Goal: Task Accomplishment & Management: Manage account settings

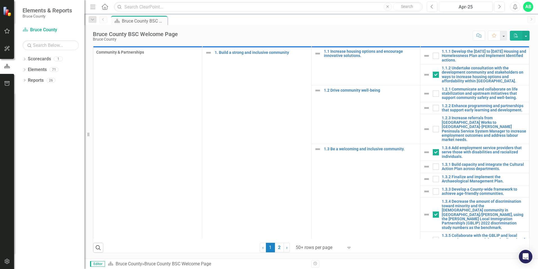
scroll to position [361, 0]
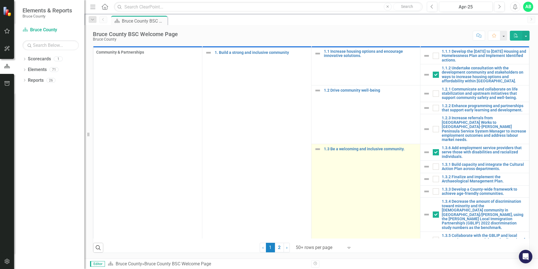
drag, startPoint x: 275, startPoint y: 246, endPoint x: 344, endPoint y: 178, distance: 96.4
click at [275, 246] on link "2" at bounding box center [279, 247] width 9 height 10
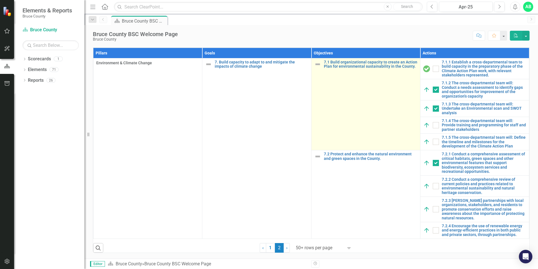
checkbox input "true"
checkbox input "false"
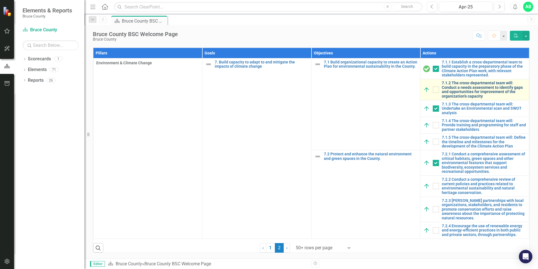
click at [457, 86] on link "7.1.2 The cross-departmental team will: Conduct a needs assessment to identify …" at bounding box center [484, 89] width 84 height 17
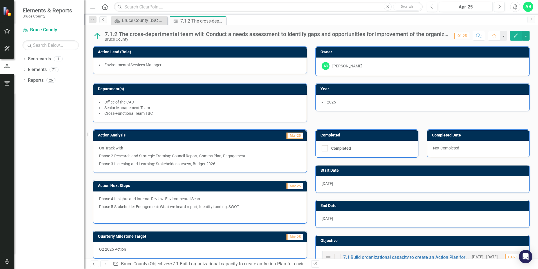
click at [461, 35] on span "Q1-25" at bounding box center [461, 36] width 15 height 6
drag, startPoint x: 461, startPoint y: 35, endPoint x: 442, endPoint y: 37, distance: 19.2
click at [442, 37] on div "7.1.2 The cross-departmental team will: Conduct a needs assessment to identify …" at bounding box center [277, 34] width 344 height 6
click at [291, 137] on span "Mar-25" at bounding box center [295, 135] width 17 height 6
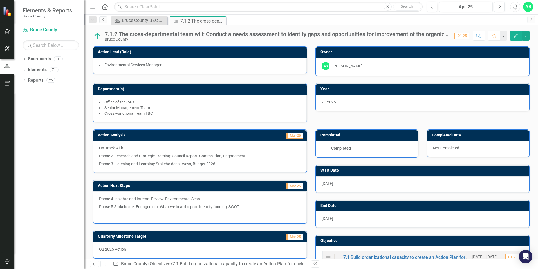
click at [291, 137] on span "Mar-25" at bounding box center [295, 135] width 17 height 6
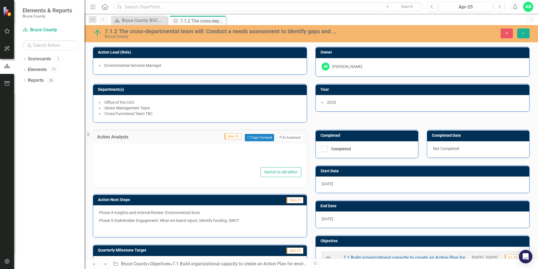
type textarea "<p>On-Track with</p> <p>Phase 2-Research and Strategic Framing: Council Report,…"
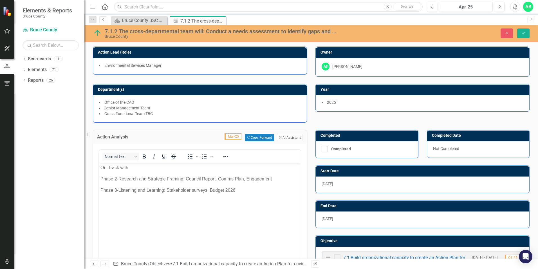
click at [231, 136] on span "Mar-25" at bounding box center [233, 136] width 17 height 6
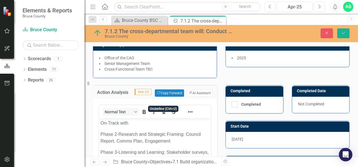
scroll to position [40, 0]
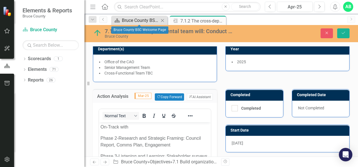
click at [143, 21] on div "Bruce County BSC Welcome Page" at bounding box center [140, 20] width 37 height 7
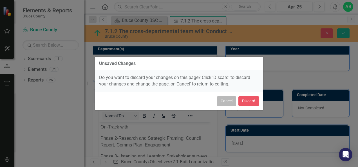
click at [230, 103] on button "Cancel" at bounding box center [226, 101] width 19 height 10
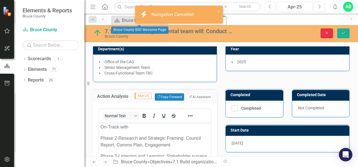
click at [324, 33] on button "Close" at bounding box center [327, 33] width 12 height 10
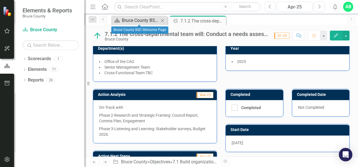
click at [143, 19] on div "Bruce County BSC Welcome Page" at bounding box center [140, 20] width 37 height 7
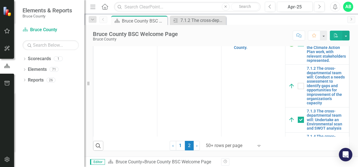
scroll to position [28, 0]
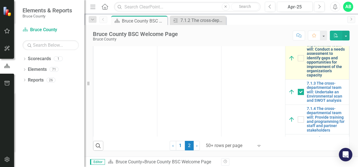
click at [322, 78] on link "7.1.2 The cross-departmental team will: Conduct a needs assessment to identify …" at bounding box center [326, 58] width 39 height 39
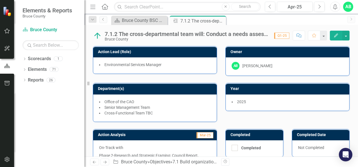
scroll to position [0, 0]
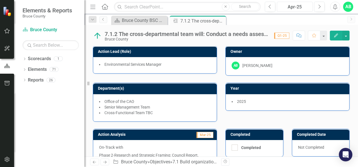
click at [293, 5] on div "Apr-25" at bounding box center [295, 7] width 32 height 7
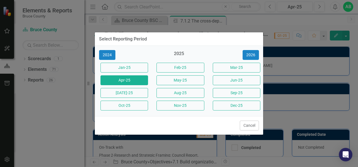
click at [293, 18] on div "Select Reporting Period 2024 2025 [DATE]-25 Feb-25 Mar-25 Apr-25 May-25 Jun-25 …" at bounding box center [179, 83] width 358 height 167
click at [233, 78] on button "Jun-25" at bounding box center [237, 80] width 48 height 10
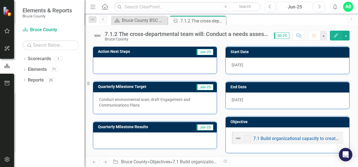
scroll to position [103, 0]
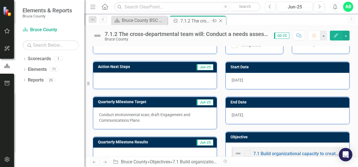
click at [222, 21] on icon "Close" at bounding box center [221, 21] width 6 height 5
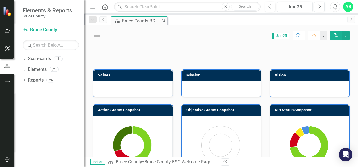
click at [153, 21] on div "Bruce County BSC Welcome Page" at bounding box center [140, 20] width 37 height 7
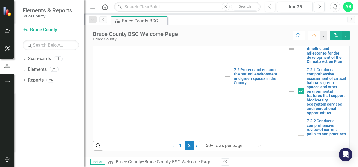
scroll to position [132, 0]
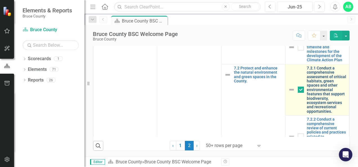
click at [311, 114] on link "7.2.1 Conduct a comprehensive assessment of critical habitats, green spaces and…" at bounding box center [326, 90] width 39 height 48
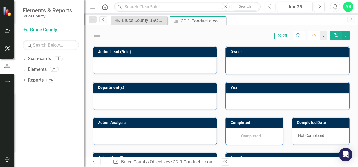
checkbox input "true"
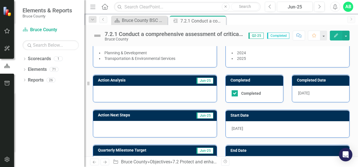
scroll to position [48, 0]
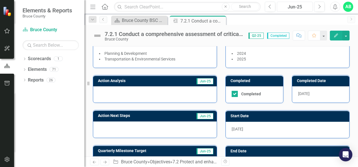
click at [294, 5] on div "Jun-25" at bounding box center [295, 7] width 32 height 7
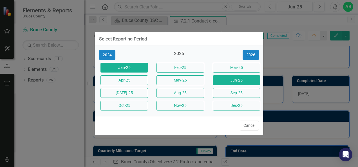
click at [133, 65] on button "Jan-25" at bounding box center [125, 68] width 48 height 10
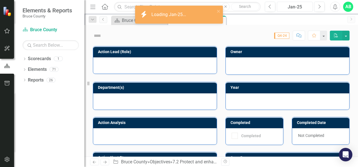
checkbox input "true"
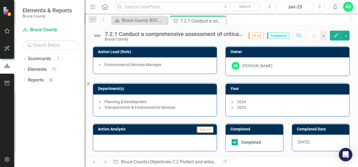
click at [291, 4] on div "Jan-25" at bounding box center [295, 7] width 32 height 7
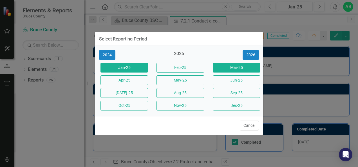
click at [229, 70] on button "Mar-25" at bounding box center [237, 68] width 48 height 10
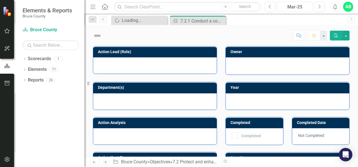
checkbox input "true"
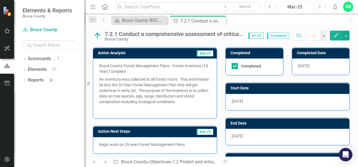
scroll to position [69, 0]
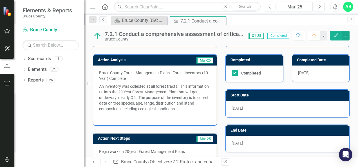
click at [188, 110] on p "An inventory was collected at all forest tracts. This information tie into the …" at bounding box center [155, 97] width 112 height 30
click at [189, 108] on p "An inventory was collected at all forest tracts. This information tie into the …" at bounding box center [155, 97] width 112 height 30
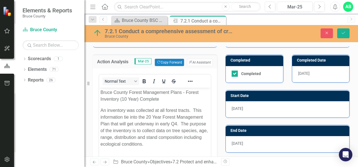
scroll to position [0, 0]
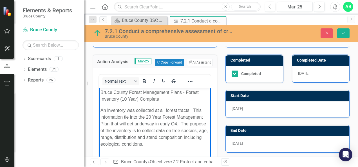
click at [176, 144] on p "An inventory was collected at all forest tracts. This information tie into the …" at bounding box center [155, 127] width 109 height 41
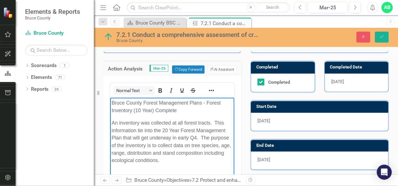
scroll to position [69, 0]
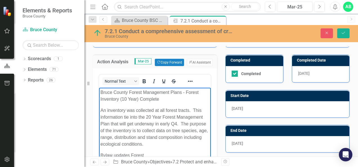
click at [171, 153] on p "Bylaw updates Forest" at bounding box center [155, 155] width 109 height 7
click at [171, 156] on p "Bylaw updates Forest" at bounding box center [155, 155] width 109 height 7
click at [180, 155] on p "Bylaw updates Forest" at bounding box center [155, 155] width 109 height 7
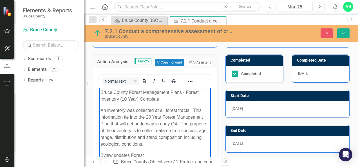
click at [180, 155] on p "Bylaw updates Forest" at bounding box center [155, 155] width 109 height 7
click at [164, 153] on p "Bylaw updates Forest" at bounding box center [155, 155] width 109 height 7
click at [134, 155] on p "Bylaw updates Forest" at bounding box center [155, 155] width 109 height 7
click at [151, 155] on p "Bylaw updates Forest" at bounding box center [155, 155] width 109 height 7
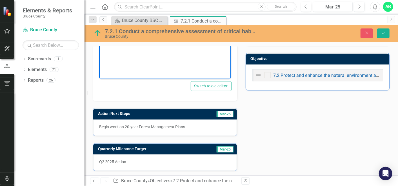
scroll to position [177, 0]
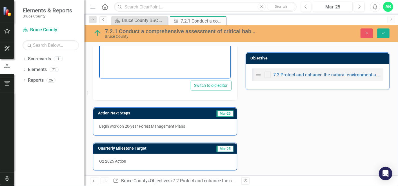
click at [205, 125] on p "Begin work on 20-year Forest Management Plans" at bounding box center [165, 126] width 132 height 6
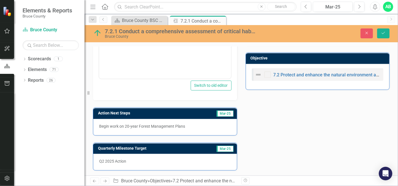
click at [205, 125] on p "Begin work on 20-year Forest Management Plans" at bounding box center [165, 126] width 132 height 6
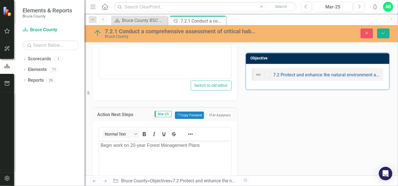
scroll to position [0, 0]
click at [157, 152] on body "Begin work on 20-year Forest Management Plans" at bounding box center [165, 182] width 132 height 84
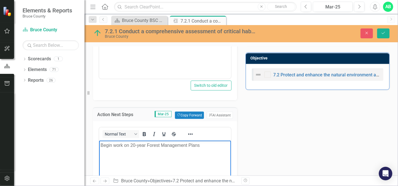
click at [204, 146] on p "Begin work on 20-year Forest Management Plans" at bounding box center [164, 145] width 129 height 7
click at [381, 35] on icon "Save" at bounding box center [383, 33] width 5 height 4
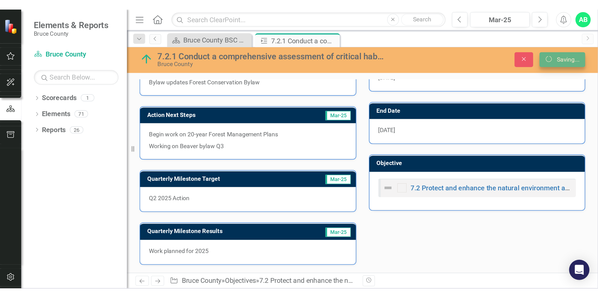
scroll to position [130, 0]
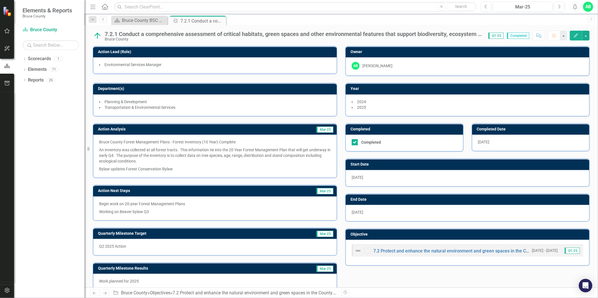
click at [100, 141] on p "Bruce County Forest Management Plans - Forest Inventory (10 Year) Complete" at bounding box center [215, 142] width 232 height 7
click at [101, 142] on p "Bruce County Forest Management Plans - Forest Inventory (10 Year) Complete" at bounding box center [215, 142] width 232 height 7
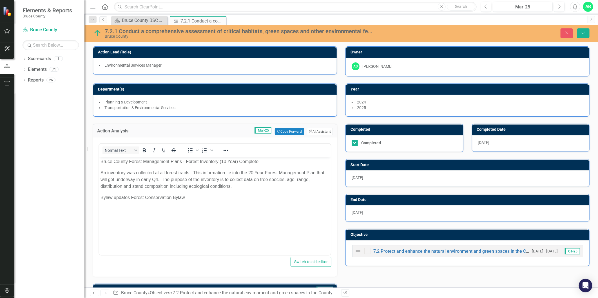
scroll to position [0, 0]
click at [221, 21] on icon "Close" at bounding box center [221, 21] width 6 height 5
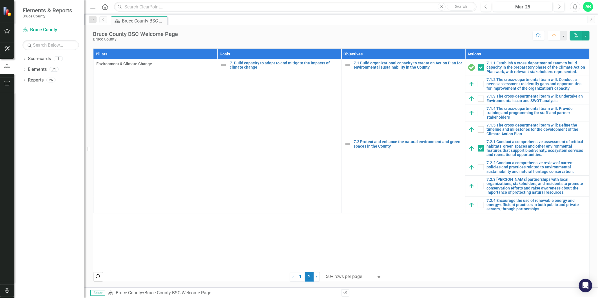
scroll to position [282, 0]
click at [518, 91] on link "7.1.2 The cross-departmental team will: Conduct a needs assessment to identify …" at bounding box center [536, 84] width 99 height 13
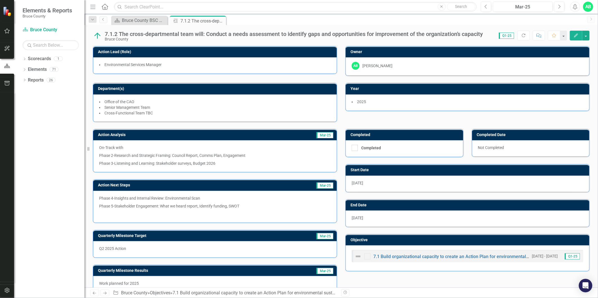
click at [104, 148] on p "On-Track with" at bounding box center [215, 148] width 232 height 7
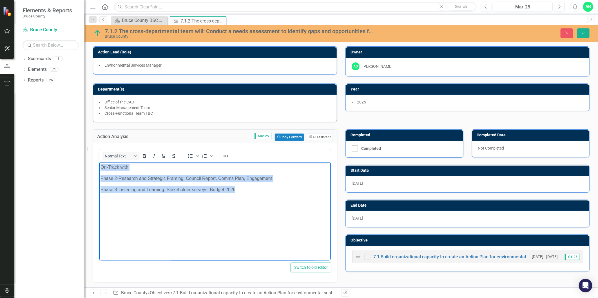
drag, startPoint x: 100, startPoint y: 168, endPoint x: 243, endPoint y: 191, distance: 144.7
click at [243, 191] on body "On-Track with Phase 2-Research and Strategic Framing: Council Report, Comms Pla…" at bounding box center [215, 205] width 232 height 84
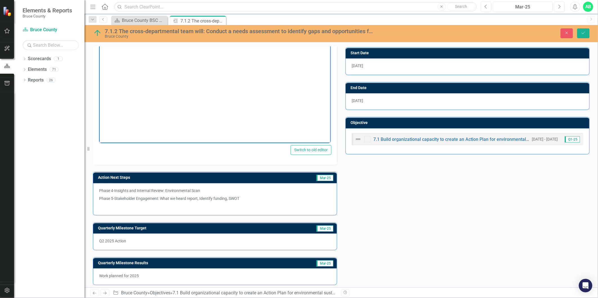
scroll to position [120, 0]
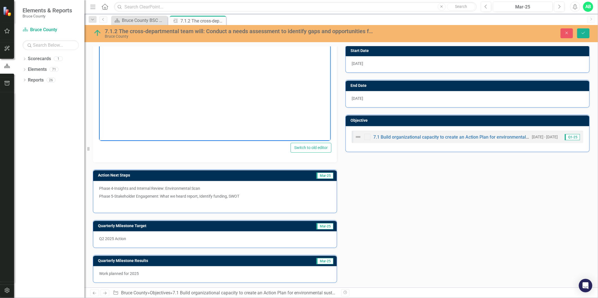
click at [189, 193] on p "Phase 5-Stakeholder Engagement: What we heard report, Identify funding, SWOT" at bounding box center [215, 197] width 232 height 8
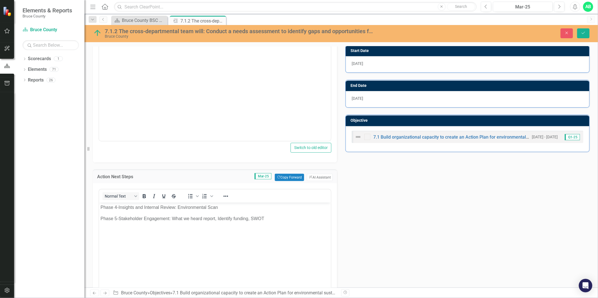
scroll to position [0, 0]
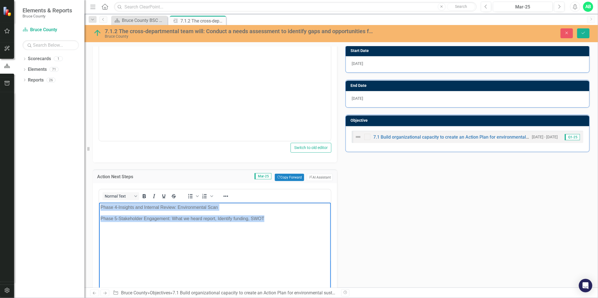
drag, startPoint x: 100, startPoint y: 207, endPoint x: 263, endPoint y: 220, distance: 163.2
click at [273, 218] on body "Phase 4-Insights and Internal Review: Environmental Scan Phase 5-Stakeholder En…" at bounding box center [215, 245] width 232 height 84
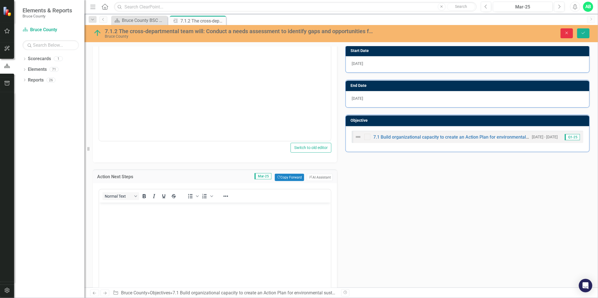
click at [538, 34] on button "Close" at bounding box center [567, 33] width 12 height 10
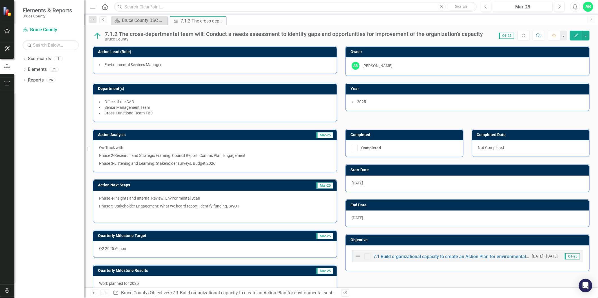
click at [99, 146] on div "On-Track with Phase 2-Research and Strategic Framing: Council Report, Comms Pla…" at bounding box center [215, 156] width 244 height 32
click at [100, 146] on p "On-Track with" at bounding box center [215, 148] width 232 height 7
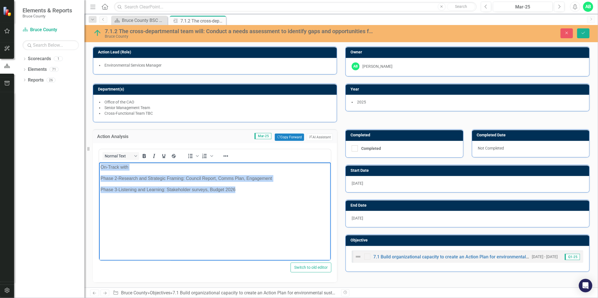
drag, startPoint x: 100, startPoint y: 168, endPoint x: 243, endPoint y: 192, distance: 144.6
click at [243, 192] on body "On-Track with Phase 2-Research and Strategic Framing: Council Report, Comms Pla…" at bounding box center [215, 205] width 232 height 84
copy body "On-Track with Phase 2-Research and Strategic Framing: Council Report, Comms Pla…"
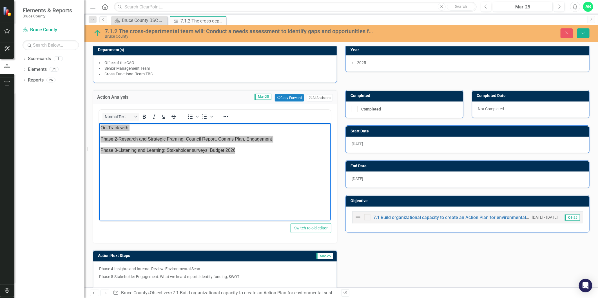
scroll to position [94, 0]
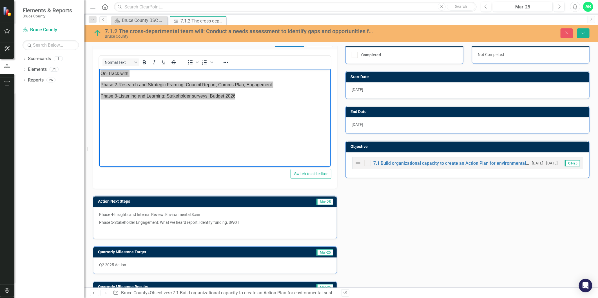
click at [154, 222] on p "Phase 5-Stakeholder Engagement: What we heard report, Identify funding, SWOT" at bounding box center [215, 223] width 232 height 8
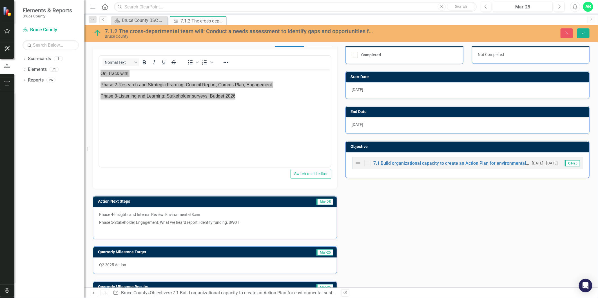
click at [154, 222] on p "Phase 5-Stakeholder Engagement: What we heard report, Identify funding, SWOT" at bounding box center [215, 223] width 232 height 8
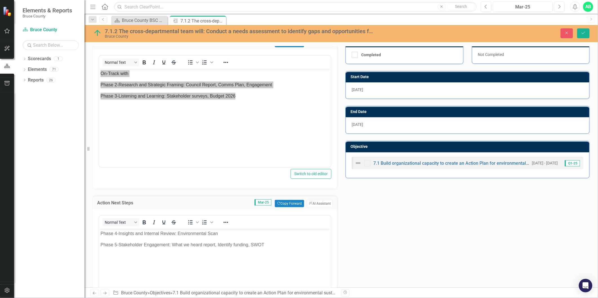
scroll to position [0, 0]
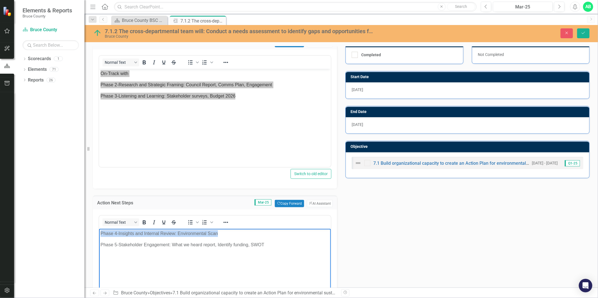
drag, startPoint x: 101, startPoint y: 233, endPoint x: 280, endPoint y: 236, distance: 178.8
click at [280, 236] on p "Phase 4-Insights and Internal Review: Environmental Scan" at bounding box center [214, 234] width 229 height 7
drag, startPoint x: 100, startPoint y: 233, endPoint x: 278, endPoint y: 243, distance: 178.5
click at [278, 243] on body "Phase 4-Insights and Internal Review: Environmental Scan Phase 5-Stakeholder En…" at bounding box center [215, 271] width 232 height 84
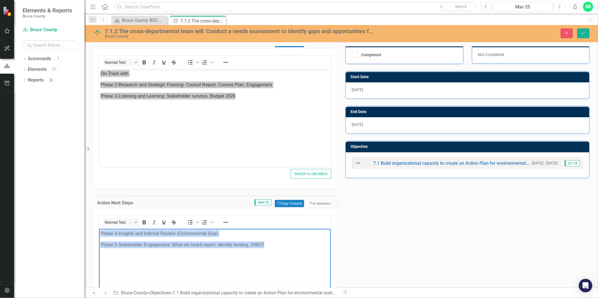
copy body "Phase 4-Insights and Internal Review: Environmental Scan Phase 5-Stakeholder En…"
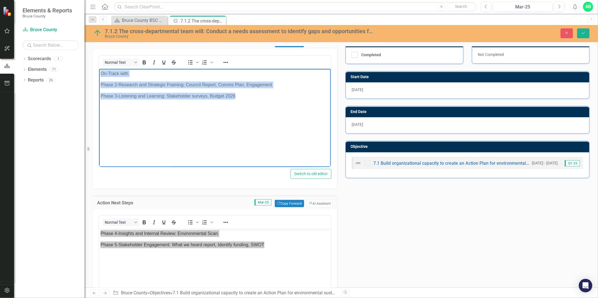
click at [187, 110] on body "On-Track with Phase 2-Research and Strategic Framing: Council Report, Comms Pla…" at bounding box center [215, 111] width 232 height 84
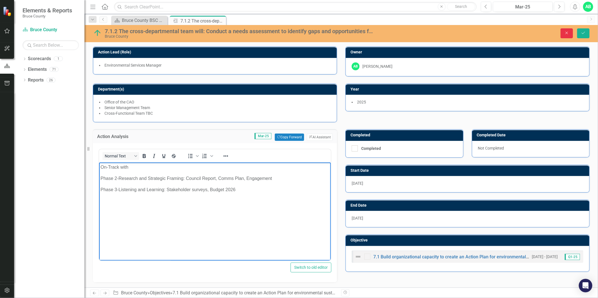
click at [538, 31] on icon "Close" at bounding box center [566, 33] width 5 height 4
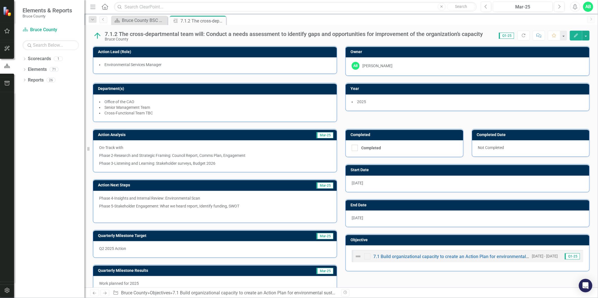
click at [184, 156] on p "Phase 2-Research and Strategic Framing: Council Report, Comms Plan, Engagement" at bounding box center [215, 156] width 232 height 8
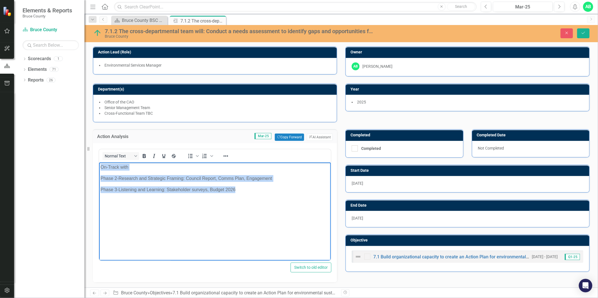
drag, startPoint x: 101, startPoint y: 168, endPoint x: 243, endPoint y: 195, distance: 145.3
click at [243, 195] on body "On-Track with Phase 2-Research and Strategic Framing: Council Report, Comms Pla…" at bounding box center [215, 205] width 232 height 84
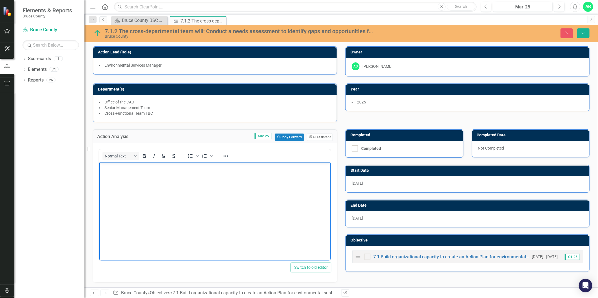
scroll to position [120, 0]
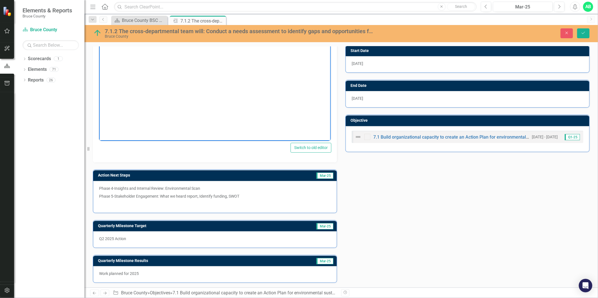
click at [212, 198] on p "Phase 5-Stakeholder Engagement: What we heard report, Identify funding, SWOT" at bounding box center [215, 197] width 232 height 8
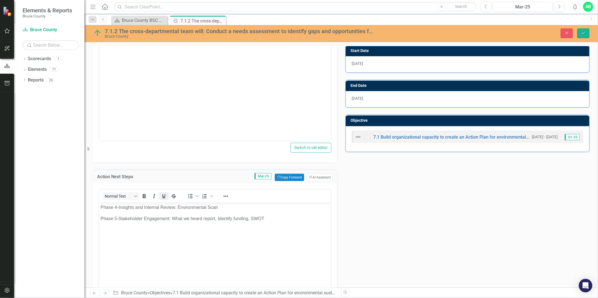
scroll to position [0, 0]
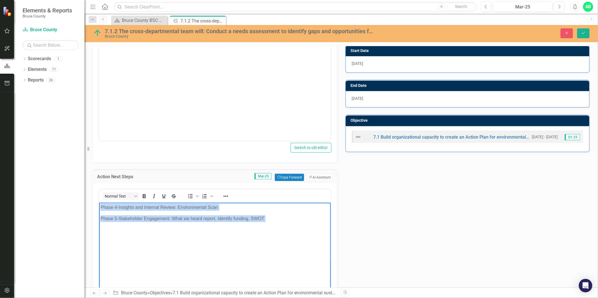
drag, startPoint x: 101, startPoint y: 206, endPoint x: 273, endPoint y: 224, distance: 172.7
click at [271, 224] on body "Phase 4-Insights and Internal Review: Environmental Scan Phase 5-Stakeholder En…" at bounding box center [215, 245] width 232 height 84
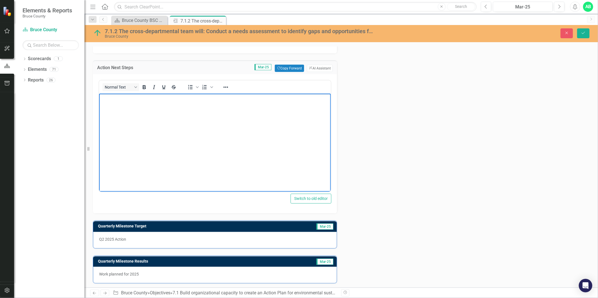
scroll to position [230, 0]
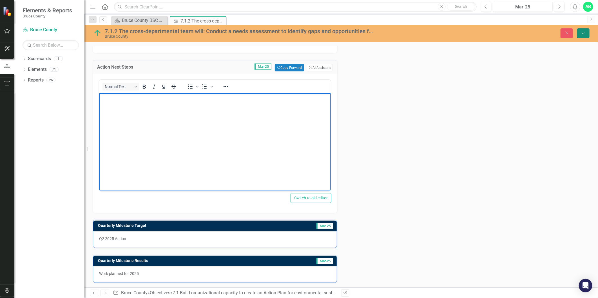
click at [538, 32] on button "Save" at bounding box center [583, 33] width 12 height 10
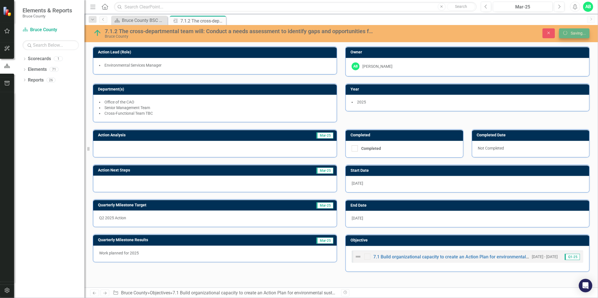
scroll to position [0, 0]
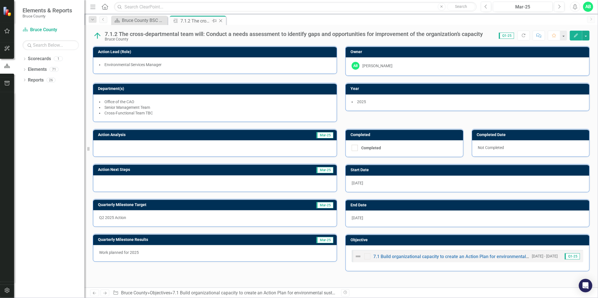
click at [221, 19] on icon "Close" at bounding box center [221, 21] width 6 height 5
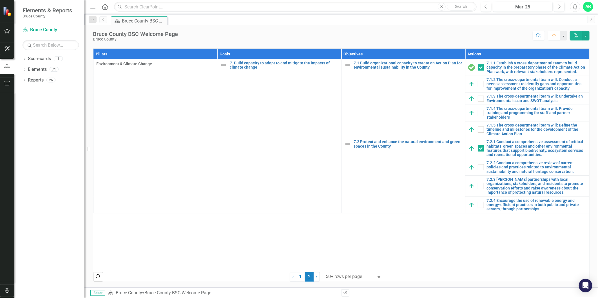
scroll to position [313, 0]
click at [510, 103] on link "7.1.3 The cross-departmental team will: Undertake an Environmental scan and SWO…" at bounding box center [536, 98] width 99 height 9
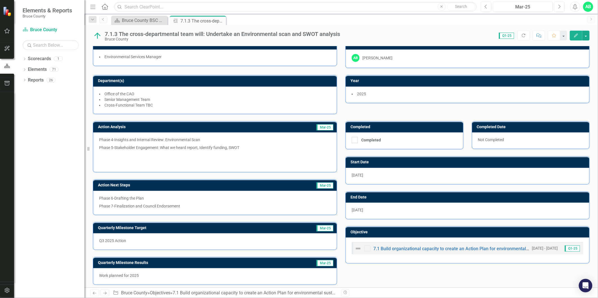
scroll to position [10, 0]
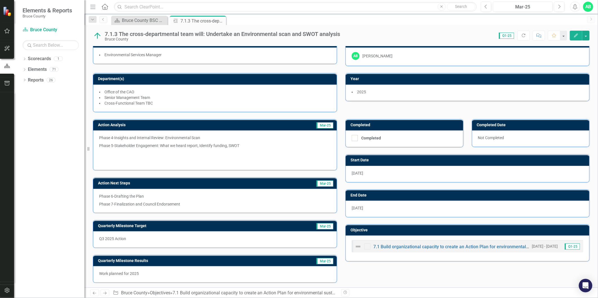
click at [158, 144] on p "Phase 5-Stakeholder Engagement: What we heard report, Identify funding, SWOT" at bounding box center [215, 146] width 232 height 8
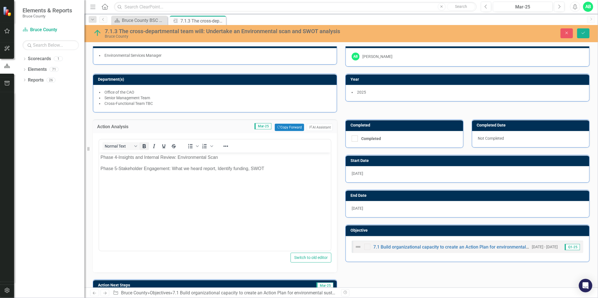
scroll to position [0, 0]
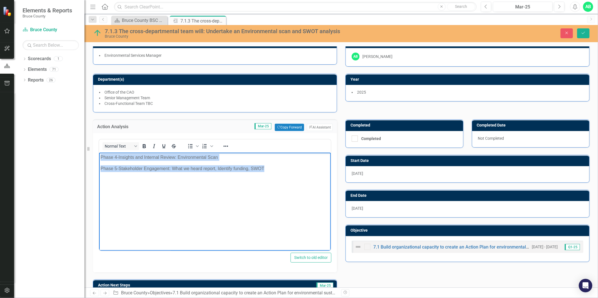
drag, startPoint x: 100, startPoint y: 156, endPoint x: 271, endPoint y: 163, distance: 171.1
click at [271, 163] on body "Phase 4-Insights and Internal Review: Environmental Scan Phase 5-Stakeholder En…" at bounding box center [215, 195] width 232 height 84
copy body "Phase 4-Insights and Internal Review: Environmental Scan Phase 5-Stakeholder En…"
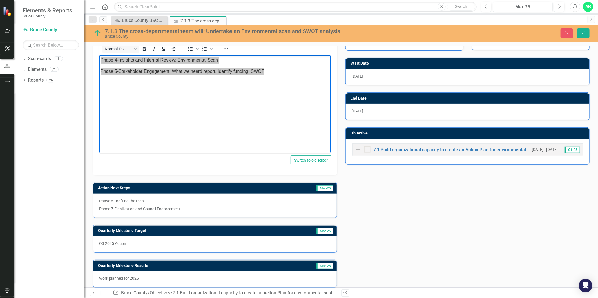
scroll to position [112, 0]
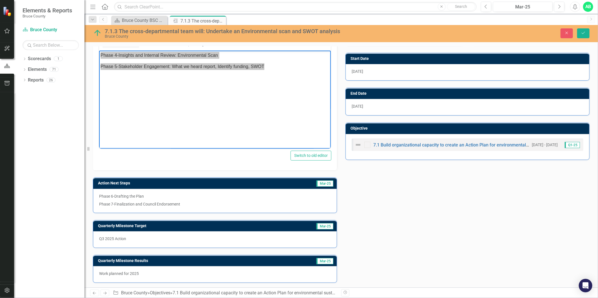
click at [177, 201] on p "Phase 7-Finalization and Council Endorsement" at bounding box center [215, 203] width 232 height 7
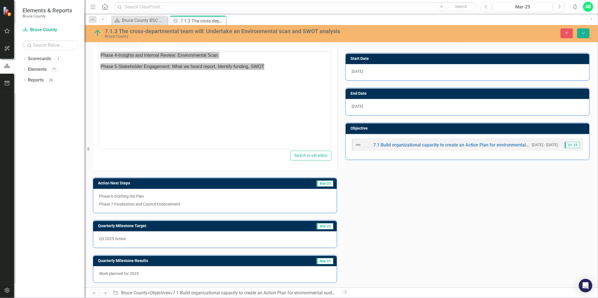
click at [177, 201] on p "Phase 7-Finalization and Council Endorsement" at bounding box center [215, 203] width 232 height 7
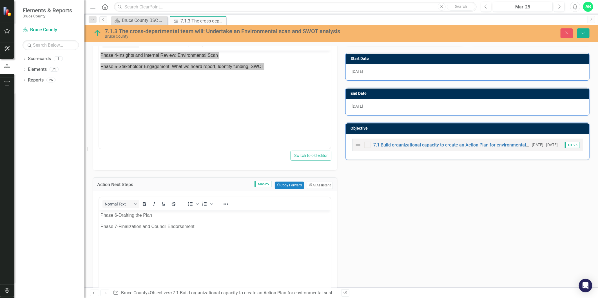
scroll to position [0, 0]
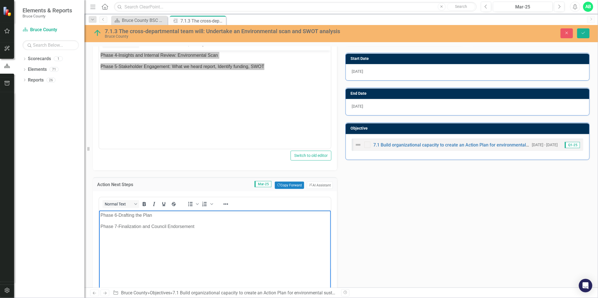
drag, startPoint x: 101, startPoint y: 216, endPoint x: 204, endPoint y: 229, distance: 103.9
click at [204, 229] on body "Phase 6-Drafting the Plan Phase 7-Finalization and Council Endorsement" at bounding box center [215, 253] width 232 height 84
copy body "Phase 6-Drafting the Plan Phase 7-Finalization and Council Endorsement"
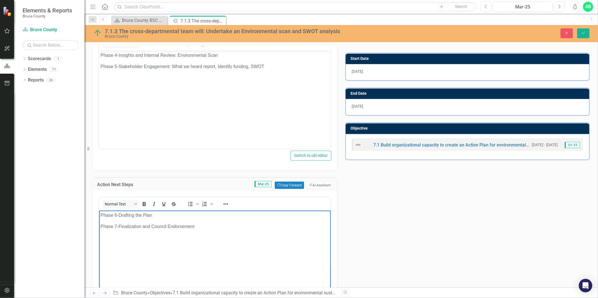
click at [259, 112] on body "Phase 4-Insights and Internal Review: Environmental Scan Phase 5-Stakeholder En…" at bounding box center [215, 93] width 232 height 84
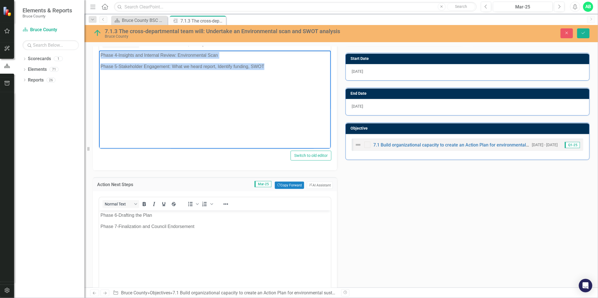
drag, startPoint x: 197, startPoint y: 105, endPoint x: 269, endPoint y: 60, distance: 84.9
click at [269, 60] on body "Phase 4-Insights and Internal Review: Environmental Scan Phase 5-Stakeholder En…" at bounding box center [215, 93] width 232 height 84
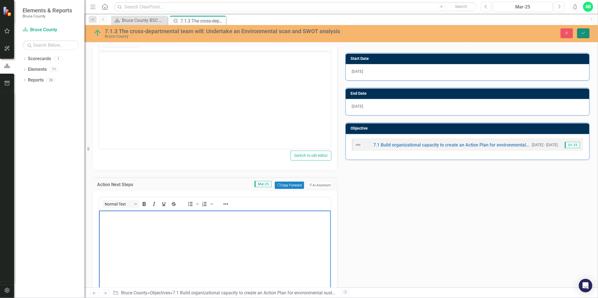
click at [538, 32] on icon "Save" at bounding box center [583, 33] width 5 height 4
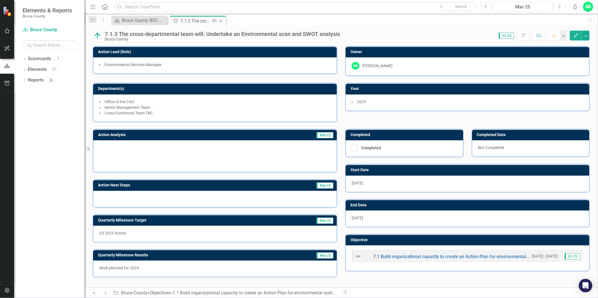
click at [220, 19] on icon "Close" at bounding box center [221, 21] width 6 height 5
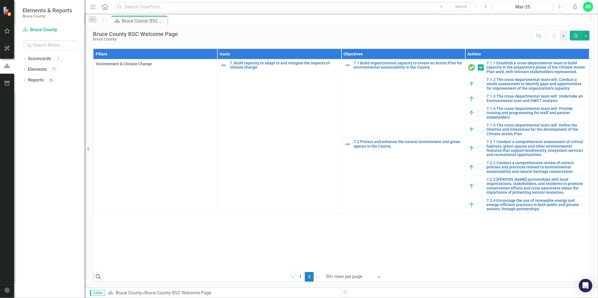
scroll to position [250, 0]
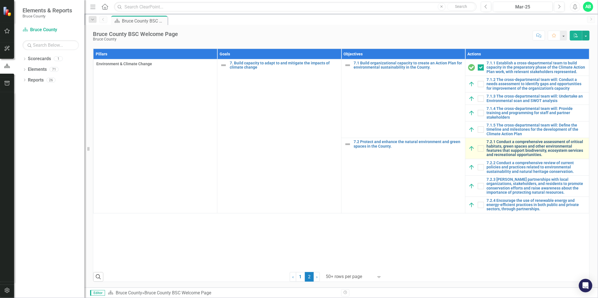
click at [526, 157] on link "7.2.1 Conduct a comprehensive assessment of critical habitats, green spaces and…" at bounding box center [536, 148] width 99 height 17
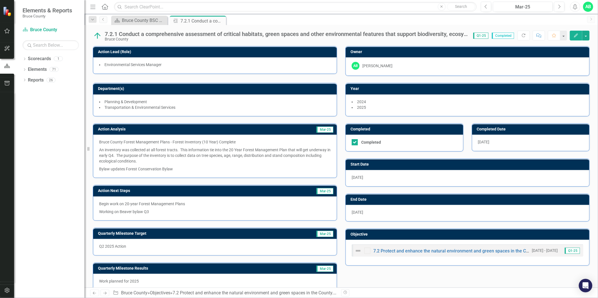
checkbox input "false"
click at [100, 140] on p "Bruce County Forest Management Plans - Forest Inventory (10 Year) Complete" at bounding box center [215, 142] width 232 height 7
click at [101, 144] on p "Bruce County Forest Management Plans - Forest Inventory (10 Year) Complete" at bounding box center [215, 142] width 232 height 7
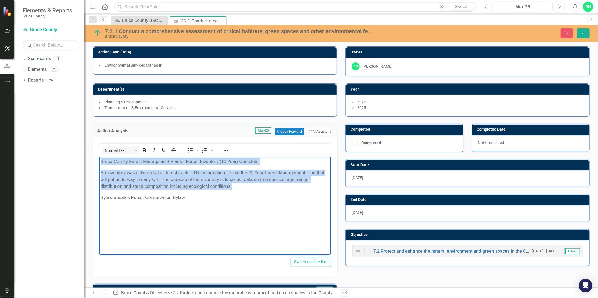
drag, startPoint x: 101, startPoint y: 161, endPoint x: 261, endPoint y: 186, distance: 161.5
click at [261, 186] on body "Bruce County Forest Management Plans - Forest Inventory (10 Year) Complete An i…" at bounding box center [215, 199] width 232 height 84
click at [216, 179] on p "An inventory was collected at all forest tracts. This information tie into the …" at bounding box center [214, 180] width 229 height 20
click at [101, 162] on p "Bruce County Forest Management Plans - Forest Inventory (10 Year) Complete" at bounding box center [214, 162] width 229 height 7
drag, startPoint x: 101, startPoint y: 162, endPoint x: 192, endPoint y: 197, distance: 97.7
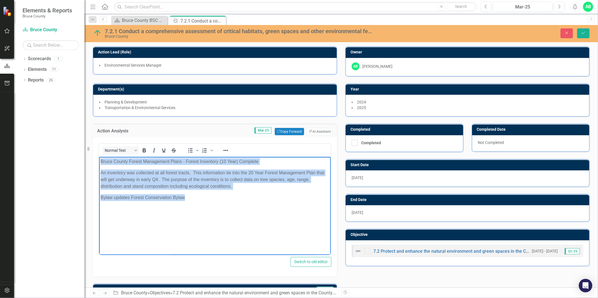
click at [192, 197] on body "Bruce County Forest Management Plans - Forest Inventory (10 Year) Complete An i…" at bounding box center [215, 199] width 232 height 84
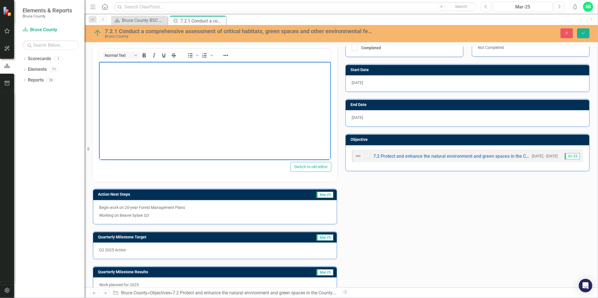
scroll to position [106, 0]
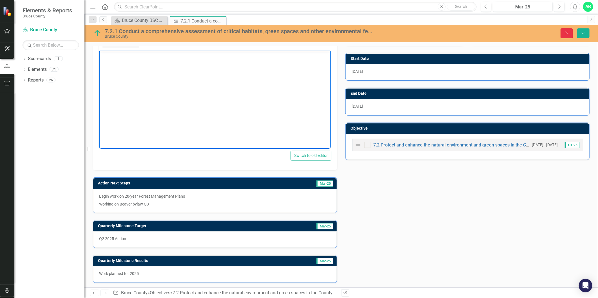
click at [538, 32] on button "Close" at bounding box center [567, 33] width 12 height 10
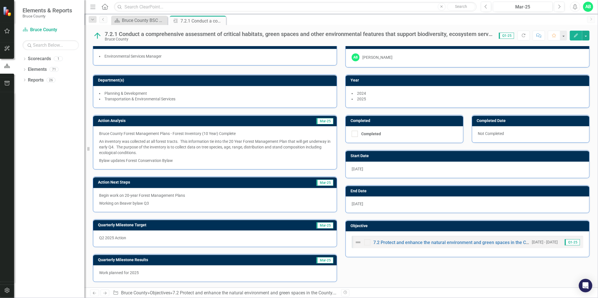
scroll to position [0, 0]
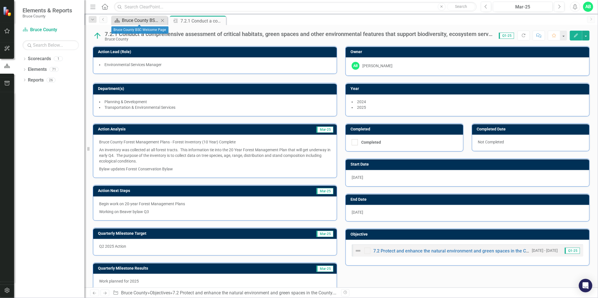
click at [144, 19] on div "Bruce County BSC Welcome Page" at bounding box center [140, 20] width 37 height 7
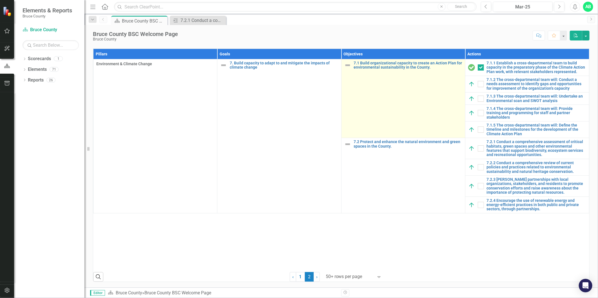
scroll to position [282, 0]
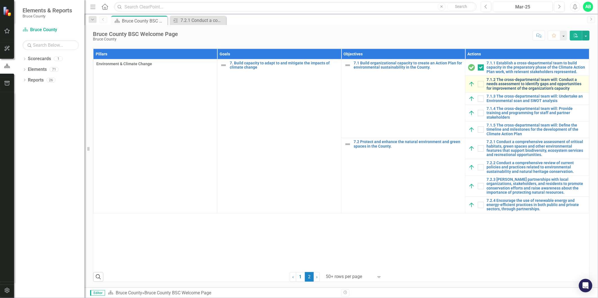
click at [514, 91] on link "7.1.2 The cross-departmental team will: Conduct a needs assessment to identify …" at bounding box center [536, 84] width 99 height 13
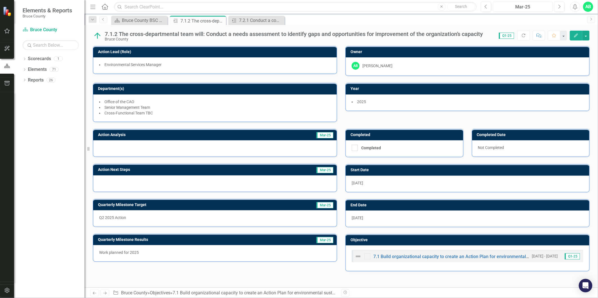
click at [520, 9] on div "Mar-25" at bounding box center [523, 7] width 56 height 7
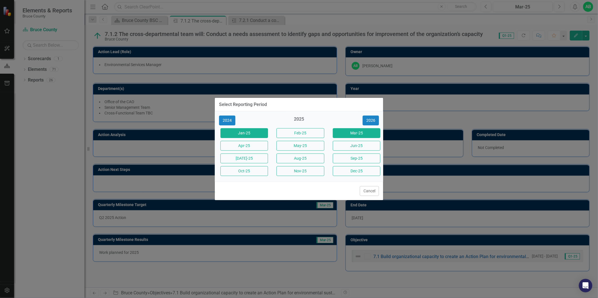
click at [251, 133] on button "Jan-25" at bounding box center [244, 133] width 48 height 10
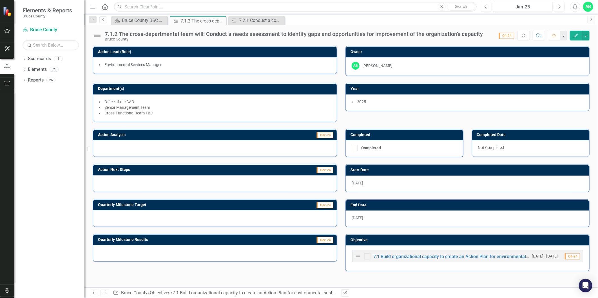
click at [505, 34] on span "Q4-24" at bounding box center [506, 36] width 15 height 6
click at [519, 9] on div "Jan-25" at bounding box center [523, 7] width 56 height 7
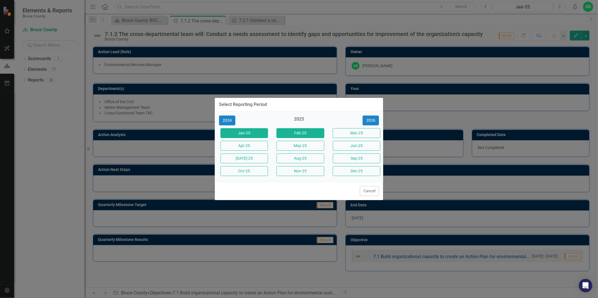
click at [295, 134] on button "Feb-25" at bounding box center [300, 133] width 48 height 10
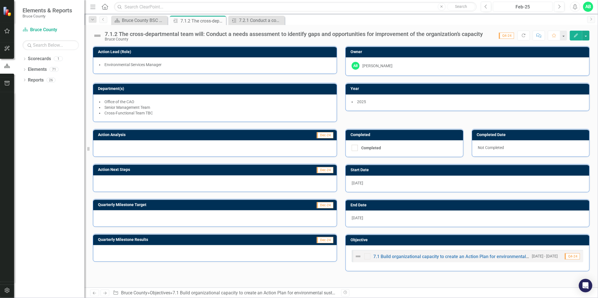
click at [517, 7] on div "Feb-25" at bounding box center [523, 7] width 56 height 7
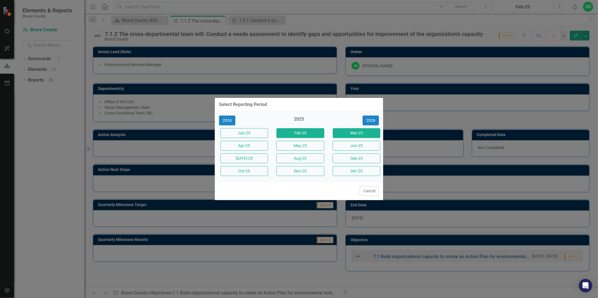
click at [350, 133] on button "Mar-25" at bounding box center [357, 133] width 48 height 10
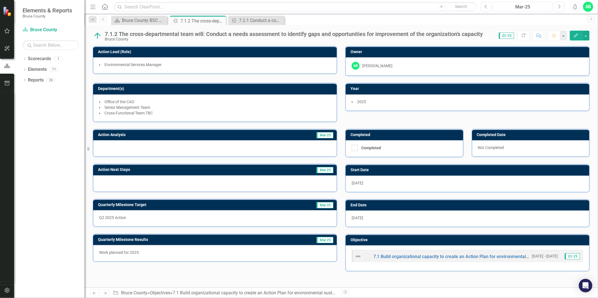
click at [520, 5] on div "Mar-25" at bounding box center [523, 7] width 56 height 7
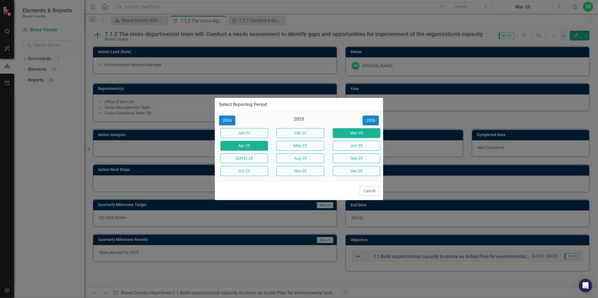
click at [258, 145] on button "Apr-25" at bounding box center [244, 146] width 48 height 10
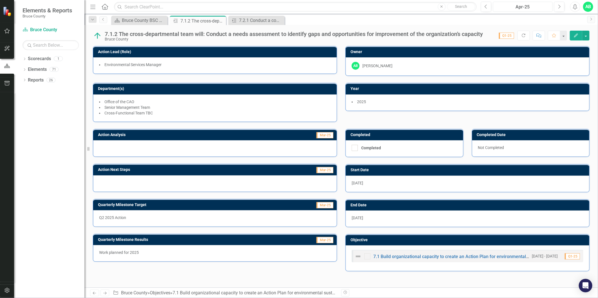
click at [523, 6] on div "Apr-25" at bounding box center [523, 7] width 56 height 7
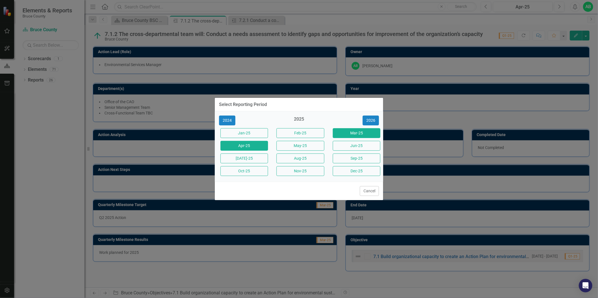
click at [347, 131] on button "Mar-25" at bounding box center [357, 133] width 48 height 10
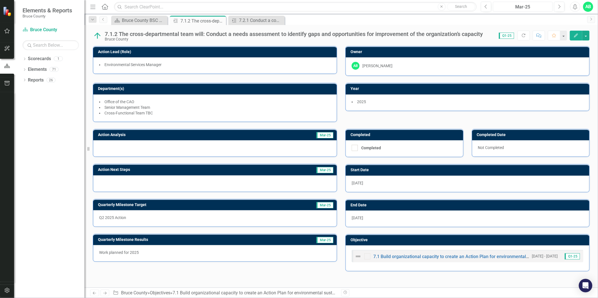
click at [524, 6] on div "Mar-25" at bounding box center [523, 7] width 56 height 7
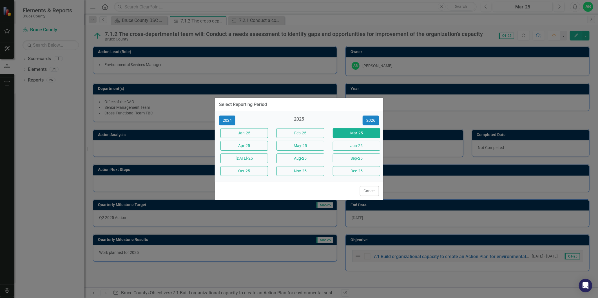
click at [354, 146] on button "Jun-25" at bounding box center [357, 146] width 48 height 10
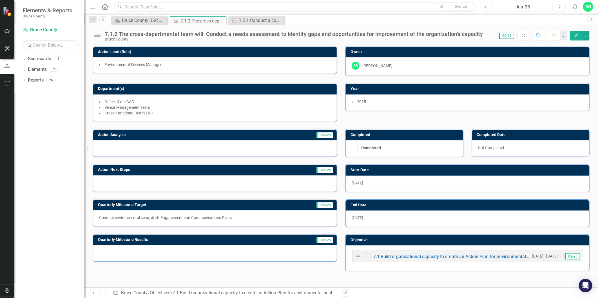
click at [527, 8] on div "Jun-25" at bounding box center [523, 7] width 56 height 7
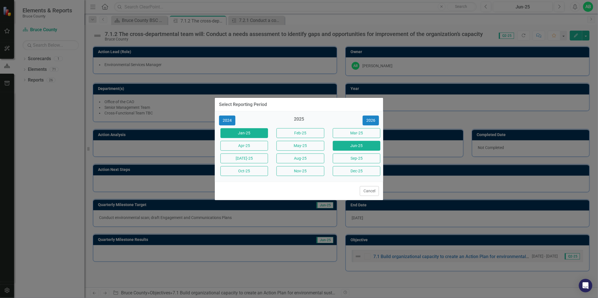
click at [258, 134] on button "Jan-25" at bounding box center [244, 133] width 48 height 10
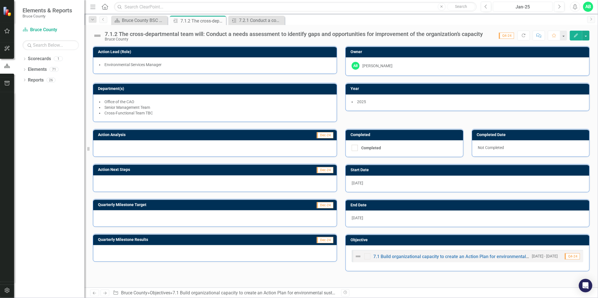
click at [510, 6] on div "Jan-25" at bounding box center [523, 7] width 56 height 7
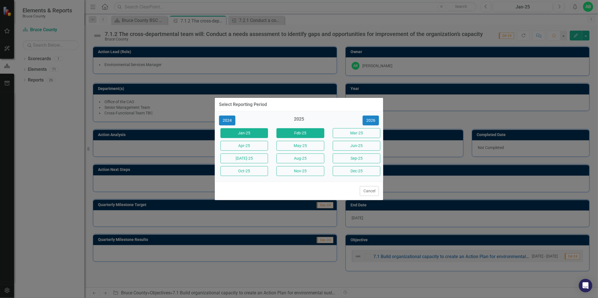
click at [298, 131] on button "Feb-25" at bounding box center [300, 133] width 48 height 10
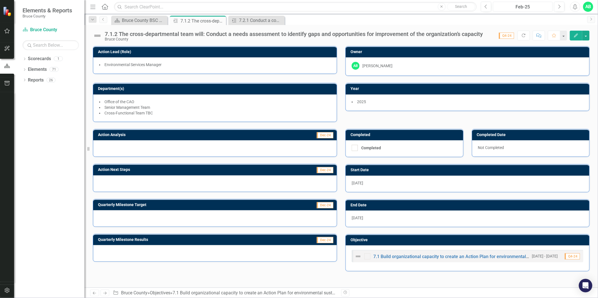
click at [522, 7] on div "Feb-25" at bounding box center [523, 7] width 56 height 7
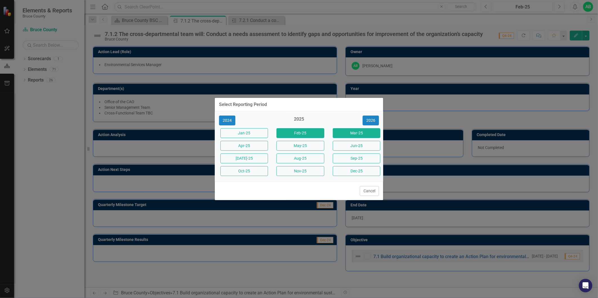
click at [351, 132] on button "Mar-25" at bounding box center [357, 133] width 48 height 10
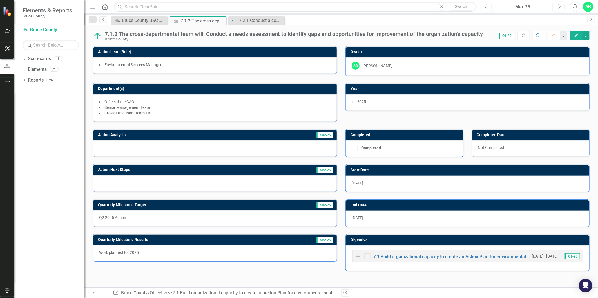
click at [537, 7] on div "Mar-25" at bounding box center [523, 7] width 56 height 7
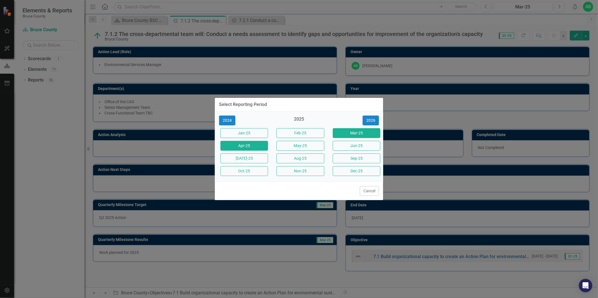
click at [248, 150] on button "Apr-25" at bounding box center [244, 146] width 48 height 10
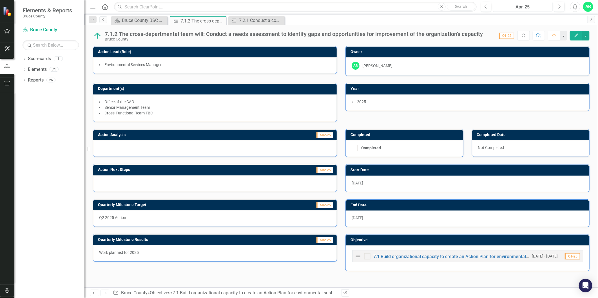
click at [507, 9] on div "Apr-25" at bounding box center [523, 7] width 56 height 7
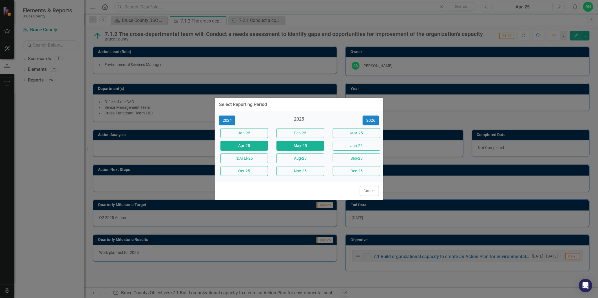
click at [302, 145] on button "May-25" at bounding box center [300, 146] width 48 height 10
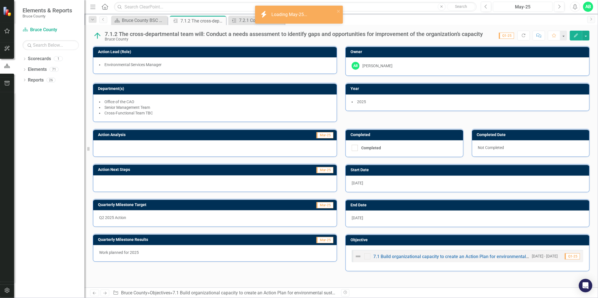
click at [515, 10] on div "May-25" at bounding box center [523, 7] width 56 height 7
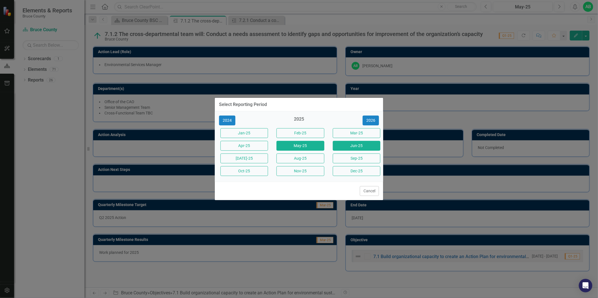
click at [350, 144] on button "Jun-25" at bounding box center [357, 146] width 48 height 10
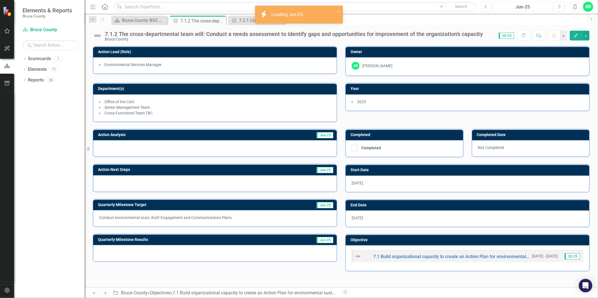
click at [515, 5] on div "Jun-25" at bounding box center [523, 7] width 56 height 7
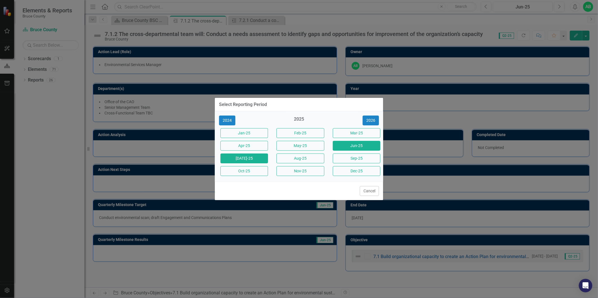
click at [251, 155] on button "[DATE]-25" at bounding box center [244, 159] width 48 height 10
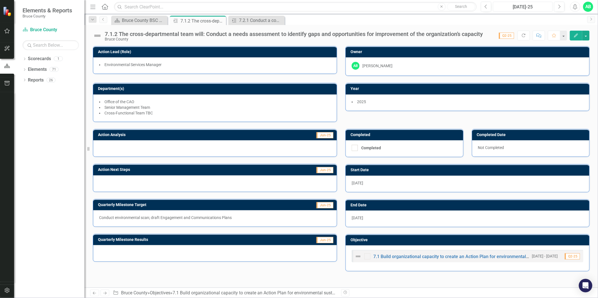
click at [516, 6] on div "[DATE]-25" at bounding box center [523, 7] width 56 height 7
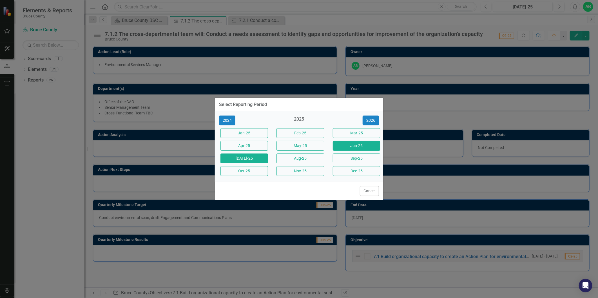
click at [345, 145] on button "Jun-25" at bounding box center [357, 146] width 48 height 10
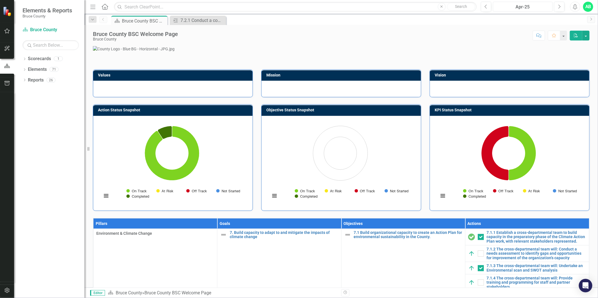
click at [516, 6] on div "Apr-25" at bounding box center [523, 7] width 56 height 7
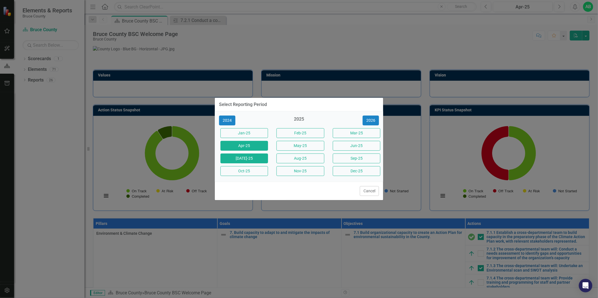
click at [252, 158] on button "[DATE]-25" at bounding box center [244, 159] width 48 height 10
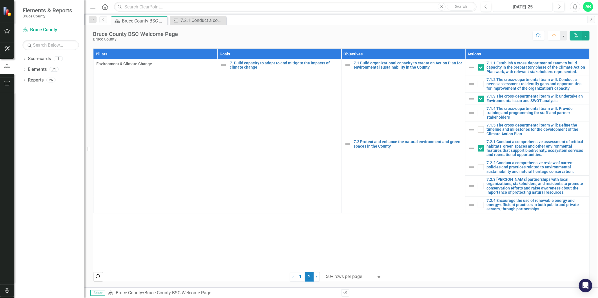
scroll to position [344, 0]
click at [497, 103] on link "7.1.3 The cross-departmental team will: Undertake an Environmental scan and SWO…" at bounding box center [536, 98] width 99 height 9
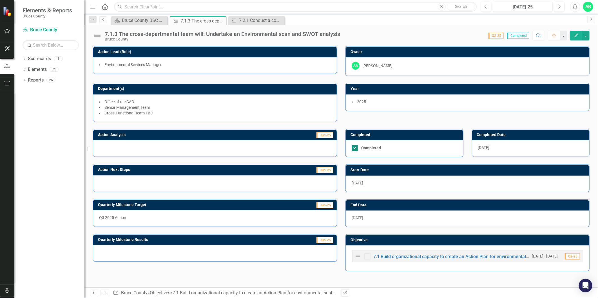
click at [355, 148] on div at bounding box center [355, 148] width 6 height 6
click at [355, 148] on input "Completed" at bounding box center [354, 147] width 4 height 4
checkbox input "false"
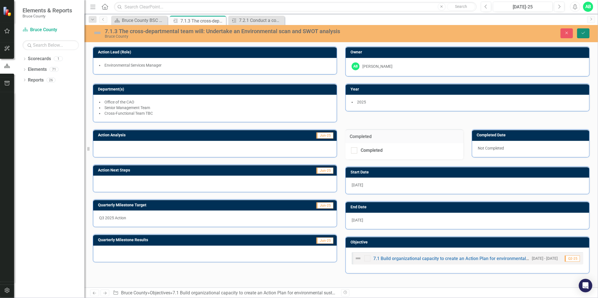
click at [585, 32] on icon "submit" at bounding box center [583, 33] width 3 height 2
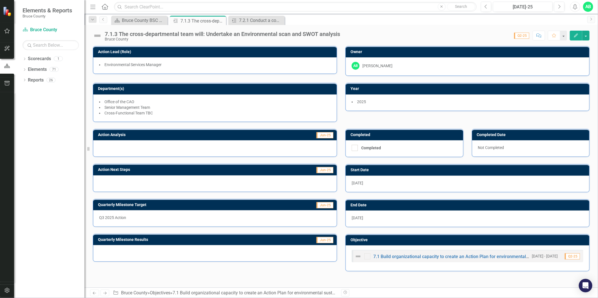
click at [205, 147] on div at bounding box center [215, 148] width 244 height 16
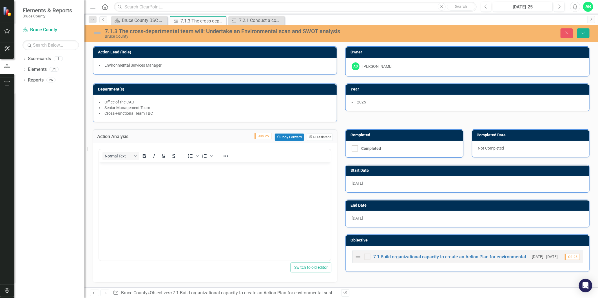
click at [111, 176] on body "Rich Text Area. Press ALT-0 for help." at bounding box center [215, 205] width 232 height 84
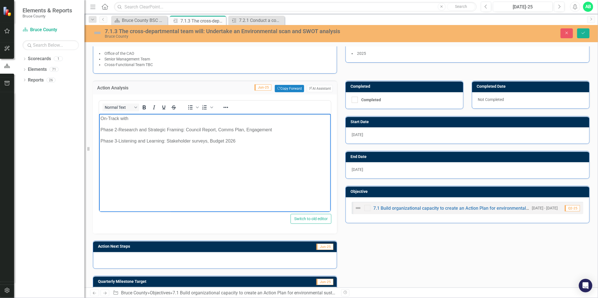
scroll to position [105, 0]
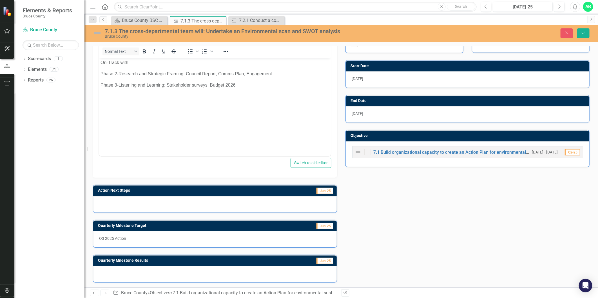
click at [130, 206] on div at bounding box center [215, 205] width 244 height 16
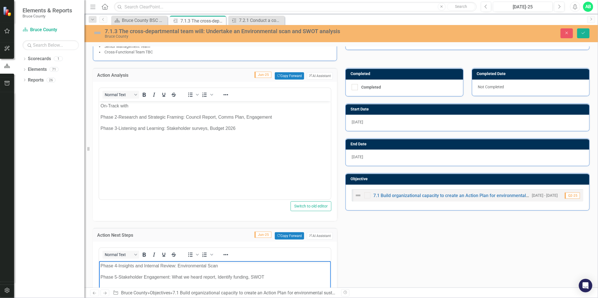
scroll to position [0, 0]
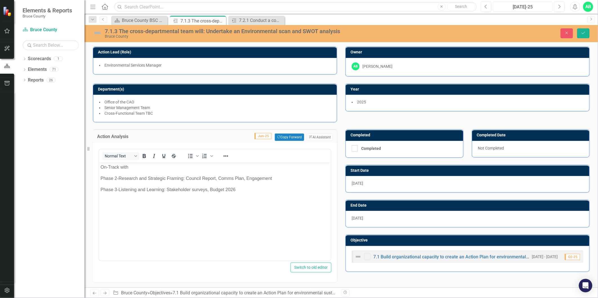
click at [525, 6] on div "[DATE]-25" at bounding box center [523, 7] width 56 height 7
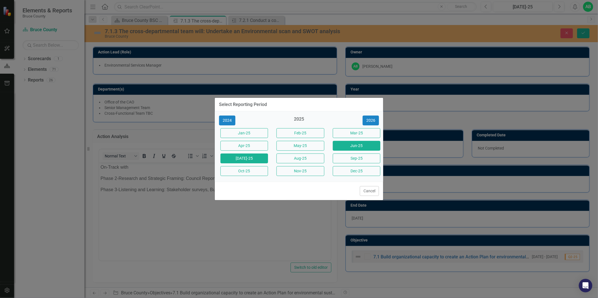
click at [350, 144] on button "Jun-25" at bounding box center [357, 146] width 48 height 10
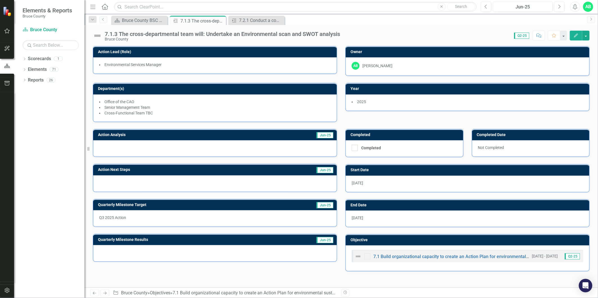
click at [142, 144] on div at bounding box center [215, 148] width 244 height 16
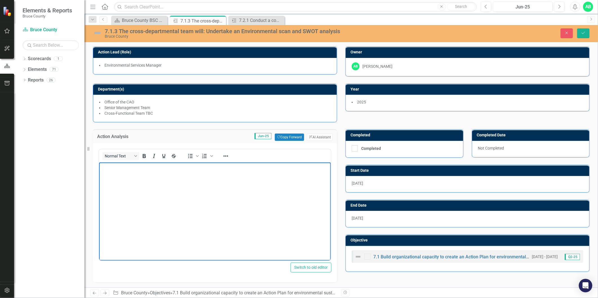
click at [107, 172] on body "Rich Text Area. Press ALT-0 for help." at bounding box center [215, 205] width 232 height 84
click at [584, 32] on icon "Save" at bounding box center [583, 33] width 5 height 4
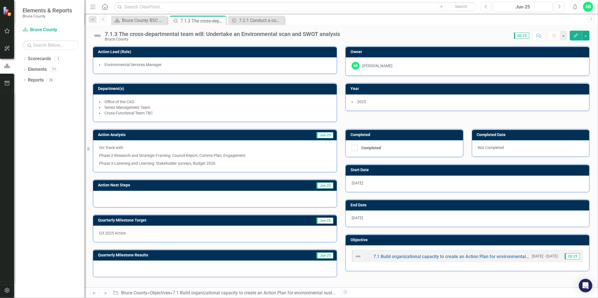
click at [123, 196] on div at bounding box center [215, 199] width 244 height 16
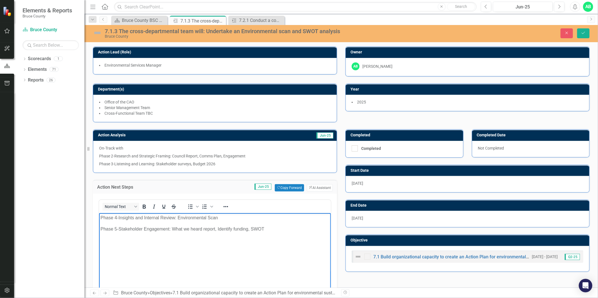
click at [182, 239] on body "Phase 4-Insights and Internal Review: Environmental Scan Phase 5-Stakeholder En…" at bounding box center [215, 255] width 232 height 84
click at [582, 32] on icon "Save" at bounding box center [583, 33] width 5 height 4
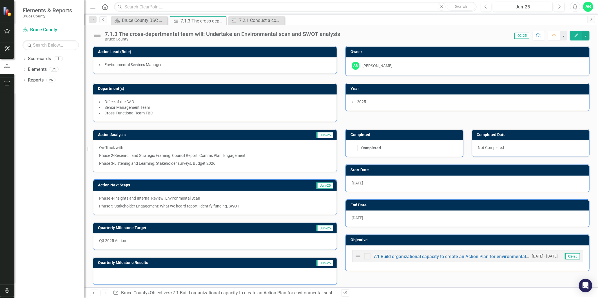
click at [367, 185] on div "[DATE]" at bounding box center [468, 184] width 244 height 16
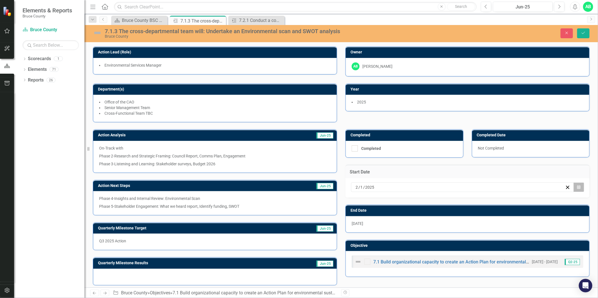
click at [577, 188] on icon "button" at bounding box center [578, 187] width 3 height 4
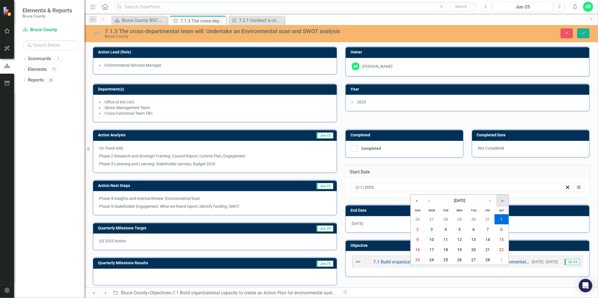
click at [504, 202] on button "»" at bounding box center [502, 201] width 12 height 12
click at [417, 203] on button "«" at bounding box center [417, 201] width 12 height 12
click at [490, 201] on button "›" at bounding box center [490, 201] width 12 height 12
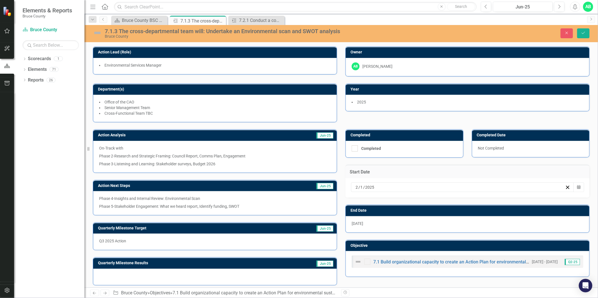
click at [493, 173] on h3 "Start Date" at bounding box center [468, 172] width 236 height 5
click at [584, 37] on button "Save" at bounding box center [583, 33] width 12 height 10
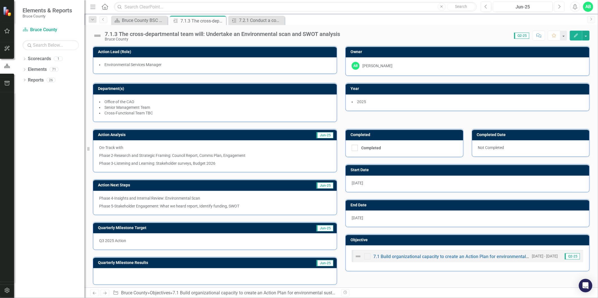
click at [561, 8] on button "Next" at bounding box center [559, 7] width 10 height 10
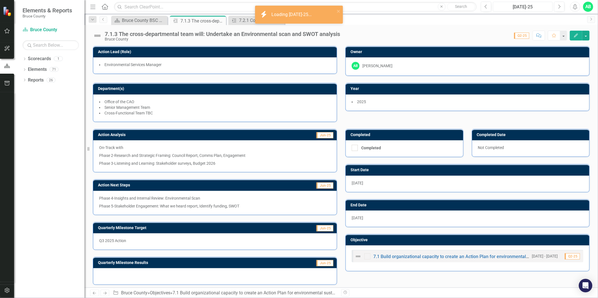
click at [538, 8] on div "[DATE]-25" at bounding box center [523, 7] width 56 height 7
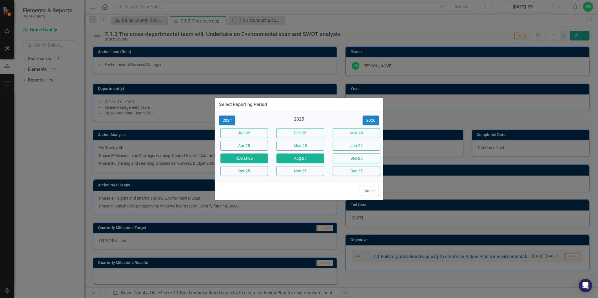
click at [305, 156] on button "Aug-25" at bounding box center [300, 159] width 48 height 10
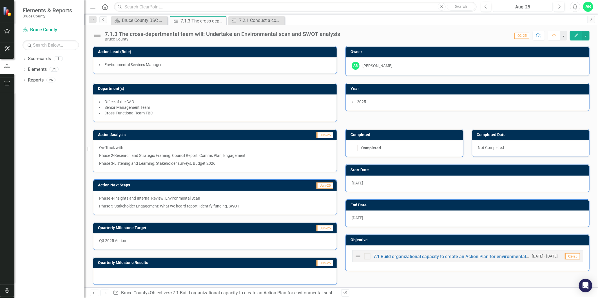
click at [526, 7] on div "Aug-25" at bounding box center [523, 7] width 56 height 7
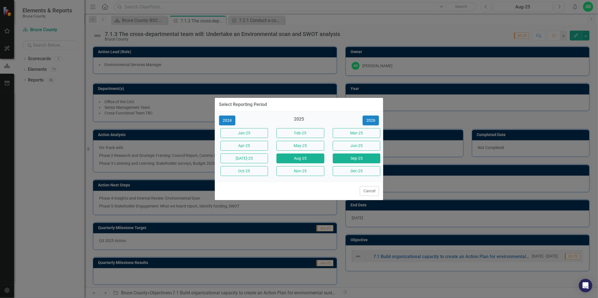
click at [349, 159] on button "Sep-25" at bounding box center [357, 159] width 48 height 10
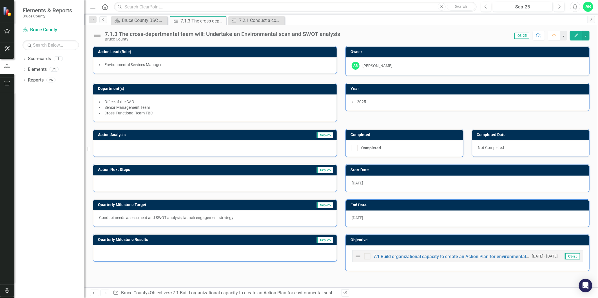
click at [214, 147] on div at bounding box center [215, 148] width 244 height 16
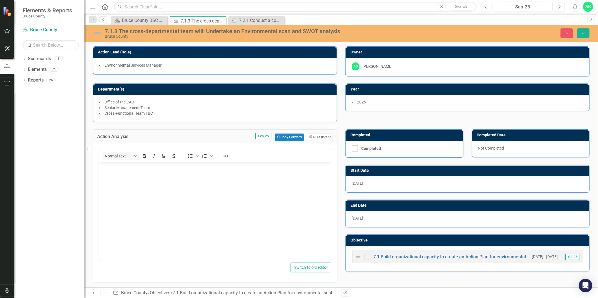
click at [115, 177] on body "Rich Text Area. Press ALT-0 for help." at bounding box center [215, 205] width 232 height 84
click at [586, 32] on icon "Save" at bounding box center [583, 33] width 5 height 4
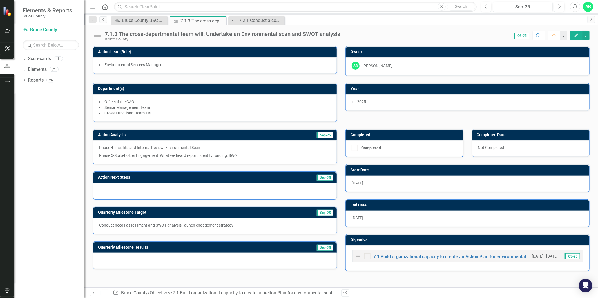
click at [155, 190] on div at bounding box center [215, 191] width 244 height 16
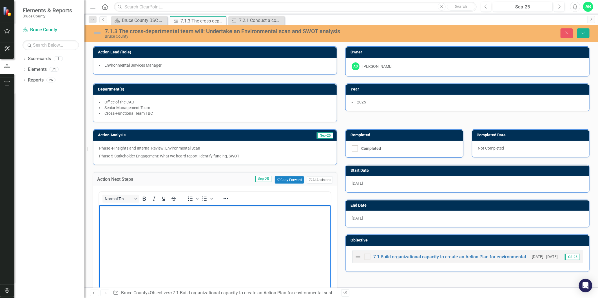
click at [114, 216] on body "Rich Text Area. Press ALT-0 for help." at bounding box center [215, 247] width 232 height 84
click at [584, 35] on button "Save" at bounding box center [583, 33] width 12 height 10
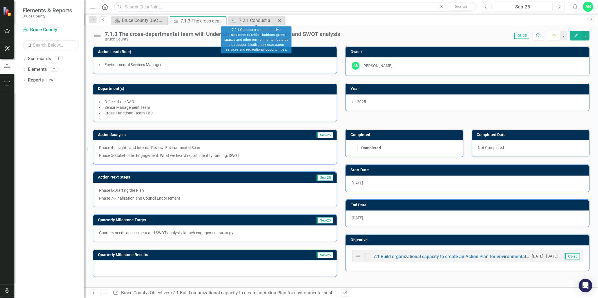
click at [278, 21] on icon "Close" at bounding box center [280, 20] width 6 height 5
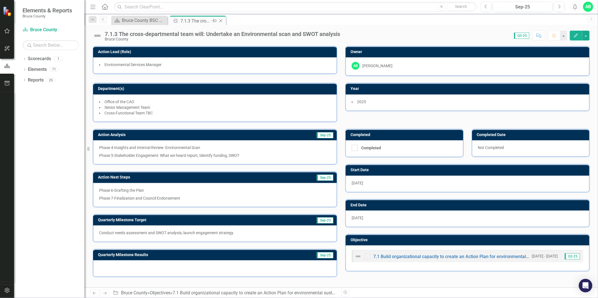
click at [222, 17] on div "Close" at bounding box center [221, 20] width 7 height 7
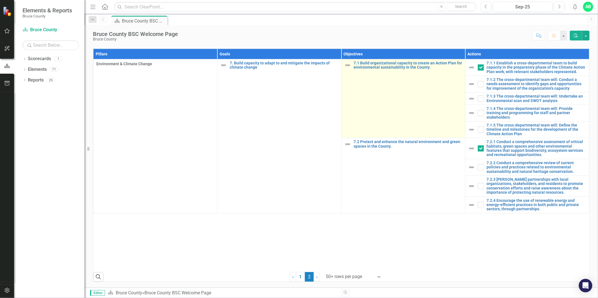
scroll to position [256, 0]
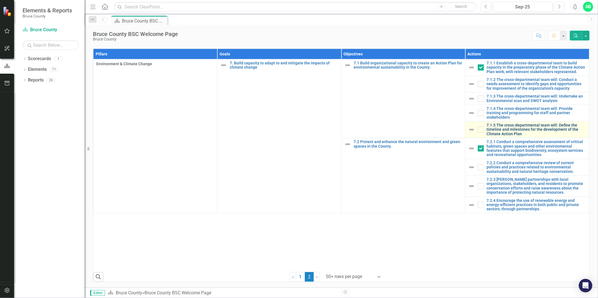
click at [495, 136] on link "7.1.5 The cross-departmental team will: Define the timeline and milestones for …" at bounding box center [536, 129] width 99 height 13
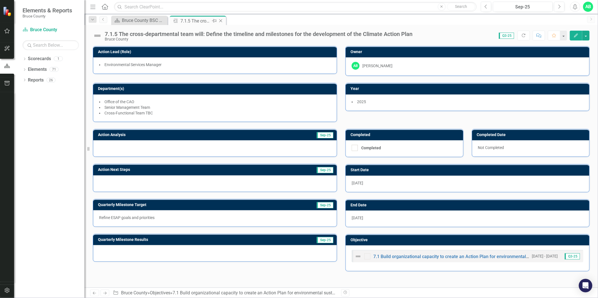
click at [221, 18] on div "Close" at bounding box center [221, 20] width 7 height 7
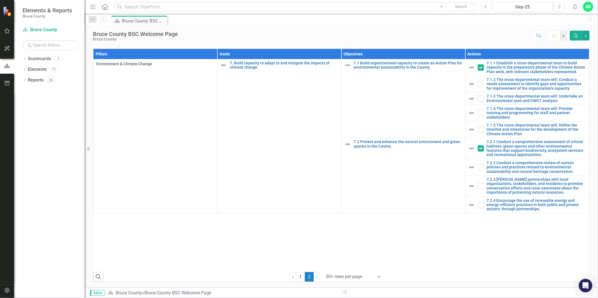
scroll to position [250, 0]
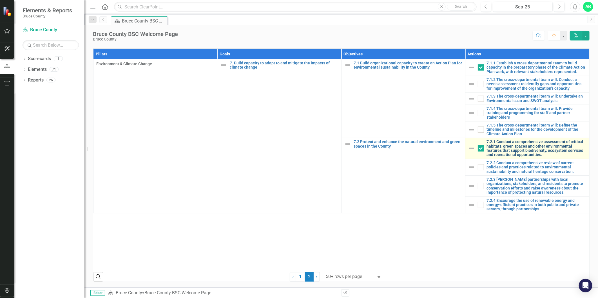
click at [499, 157] on link "7.2.1 Conduct a comprehensive assessment of critical habitats, green spaces and…" at bounding box center [536, 148] width 99 height 17
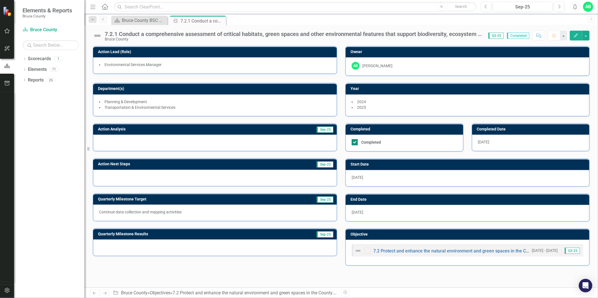
click at [355, 139] on input "Completed" at bounding box center [354, 141] width 4 height 4
checkbox input "false"
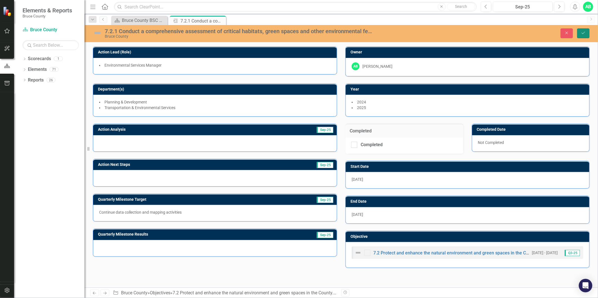
click at [587, 30] on button "Save" at bounding box center [583, 33] width 12 height 10
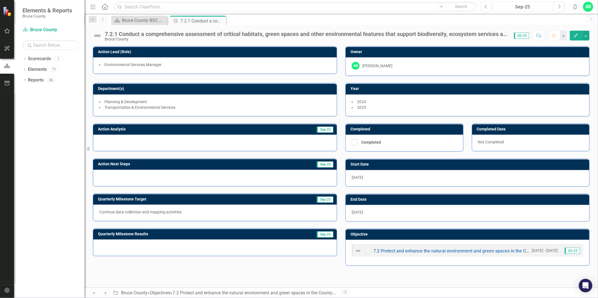
click at [522, 9] on div "Sep-25" at bounding box center [523, 7] width 56 height 7
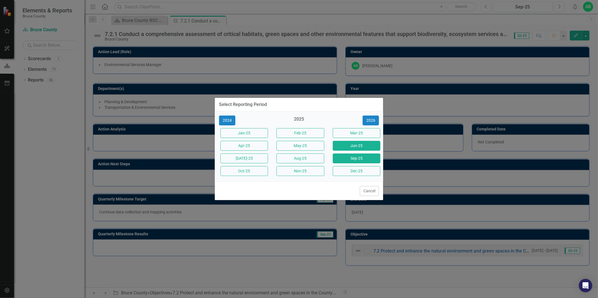
click at [351, 144] on button "Jun-25" at bounding box center [357, 146] width 48 height 10
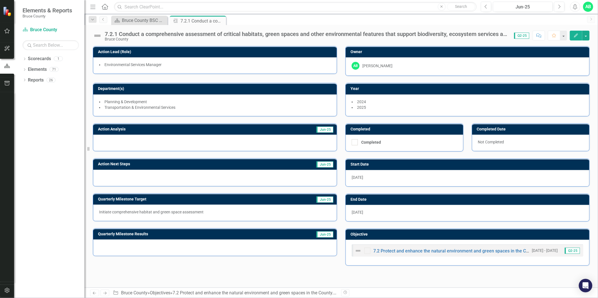
click at [123, 141] on div at bounding box center [215, 143] width 244 height 16
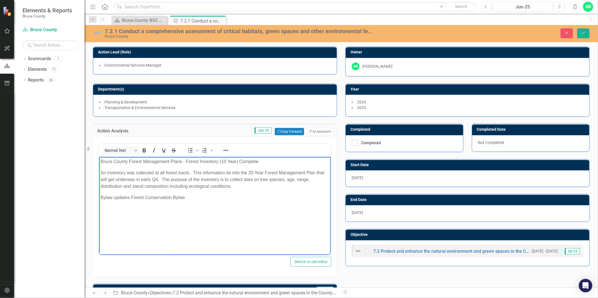
click at [100, 173] on body "Bruce County Forest Management Plans - Forest Inventory (10 Year) Complete An i…" at bounding box center [215, 199] width 232 height 84
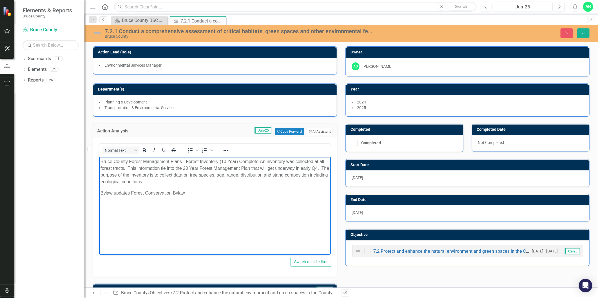
click at [105, 207] on body "Bruce County Forest Management Plans - Forest Inventory (10 Year) Complete- An …" at bounding box center [215, 199] width 232 height 84
click at [191, 192] on p "Bylaw updates Forest Conservation Bylaw" at bounding box center [214, 193] width 229 height 7
click at [107, 204] on p "Rich Text Area. Press ALT-0 for help." at bounding box center [214, 204] width 229 height 7
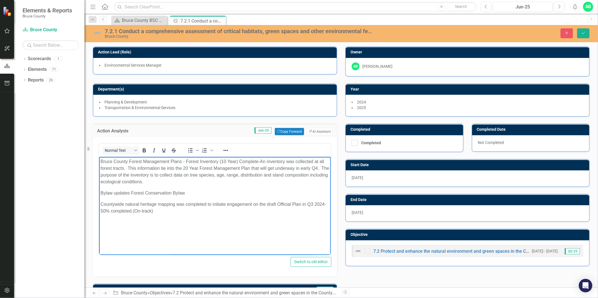
click at [164, 224] on body "Bruce County Forest Management Plans - Forest Inventory (10 Year) Complete- An …" at bounding box center [215, 199] width 232 height 84
click at [178, 218] on body "Bruce County Forest Management Plans - Forest Inventory (10 Year) Complete- An …" at bounding box center [215, 199] width 232 height 84
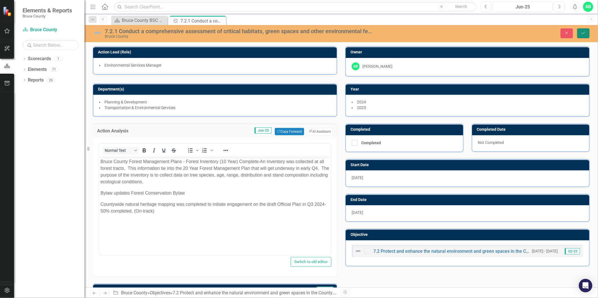
click at [586, 32] on button "Save" at bounding box center [583, 33] width 12 height 10
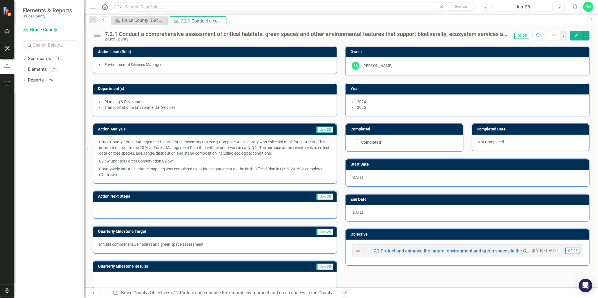
click at [141, 210] on div at bounding box center [215, 210] width 244 height 16
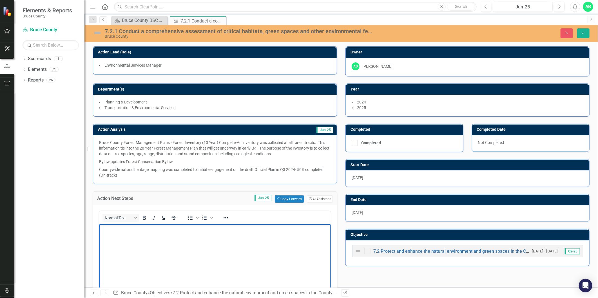
click at [140, 232] on p "Rich Text Area. Press ALT-0 for help." at bounding box center [214, 229] width 229 height 7
click at [188, 240] on p "Natural Heritage Mapping-Engagement on" at bounding box center [214, 240] width 229 height 7
click at [192, 239] on p "Natural Heritage Mapping-Engagement on on Draft Official Plan" at bounding box center [214, 240] width 229 height 7
click at [583, 30] on button "Save" at bounding box center [583, 33] width 12 height 10
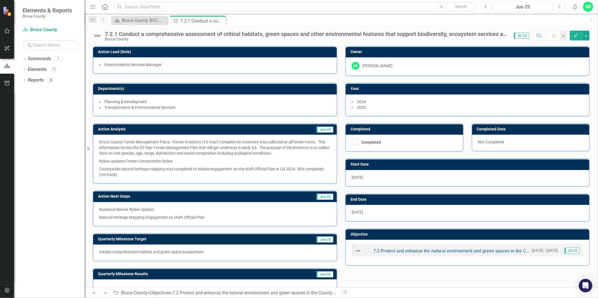
click at [152, 169] on p "Countywide natural heritage mapping was completed to initiate engagement on the…" at bounding box center [215, 171] width 232 height 12
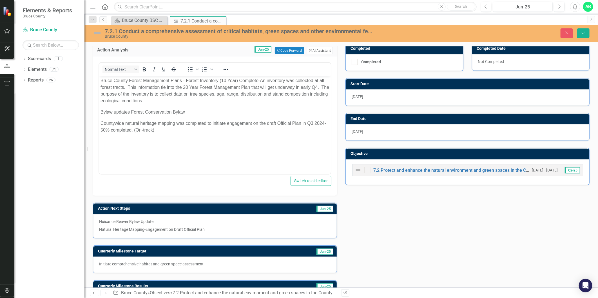
scroll to position [94, 0]
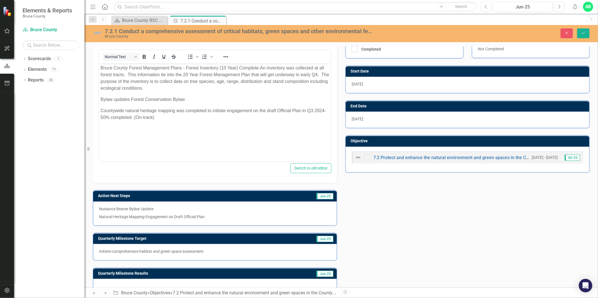
click at [100, 111] on p "Countywide natural heritage mapping was completed to initiate engagement on the…" at bounding box center [214, 115] width 229 height 14
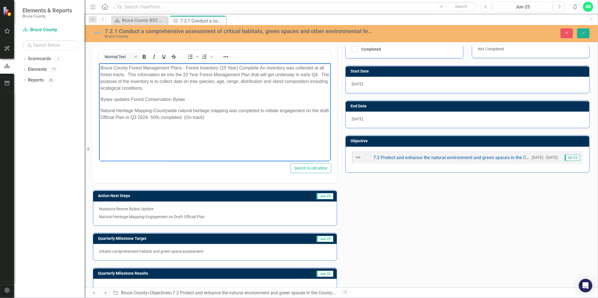
click at [211, 111] on p "Natural Heritage Mapping-Countywide natural heritage mapping was completed to i…" at bounding box center [214, 115] width 229 height 14
click at [587, 33] on button "Save" at bounding box center [583, 33] width 12 height 10
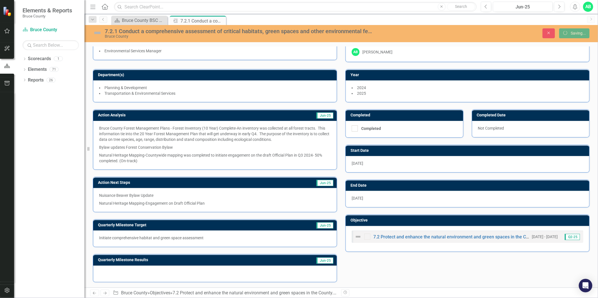
scroll to position [14, 0]
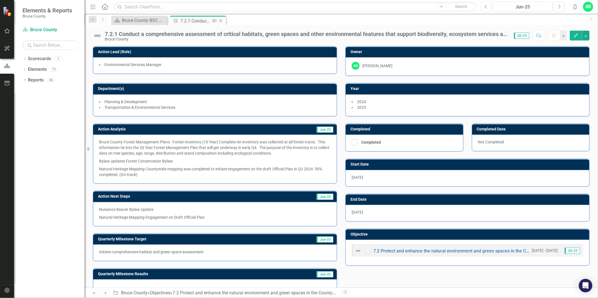
click at [220, 21] on icon at bounding box center [220, 20] width 3 height 3
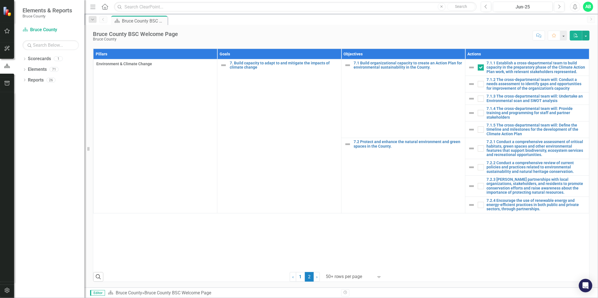
scroll to position [287, 0]
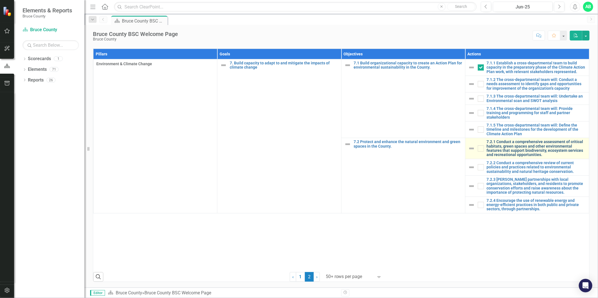
click at [516, 157] on link "7.2.1 Conduct a comprehensive assessment of critical habitats, green spaces and…" at bounding box center [536, 148] width 99 height 17
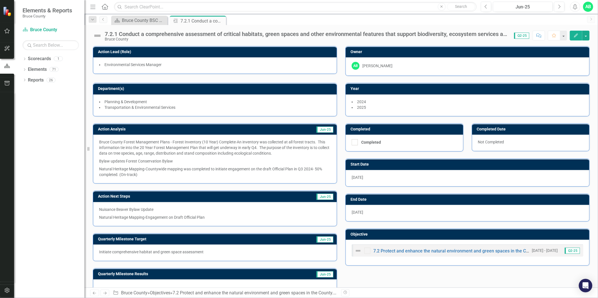
click at [151, 208] on p "Nuisance Beaver Bylaw Update" at bounding box center [215, 210] width 232 height 7
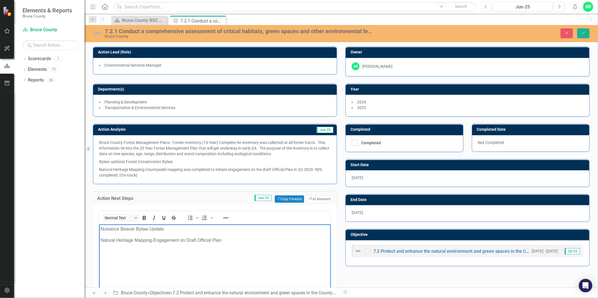
drag, startPoint x: 166, startPoint y: 231, endPoint x: 100, endPoint y: 225, distance: 66.4
click at [100, 225] on body "Nuisance Beaver Bylaw Update Natural Heritage Mapping-Engagement on Draft Offic…" at bounding box center [215, 266] width 232 height 84
click at [229, 239] on p "Natural Heritage Mapping-Engagement on Draft Official Plan" at bounding box center [214, 240] width 229 height 7
click at [212, 229] on p "Forest Management Plan RFP issued for Q3 (on-track)" at bounding box center [214, 229] width 229 height 7
click at [584, 34] on icon "Save" at bounding box center [583, 33] width 5 height 4
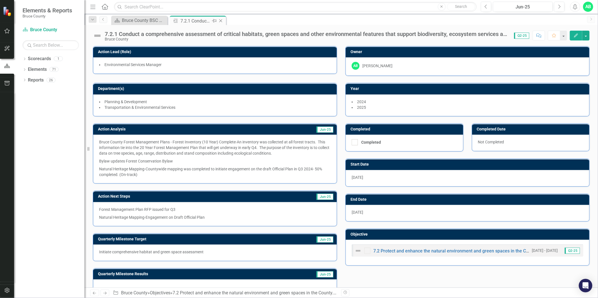
click at [220, 21] on icon at bounding box center [220, 20] width 3 height 3
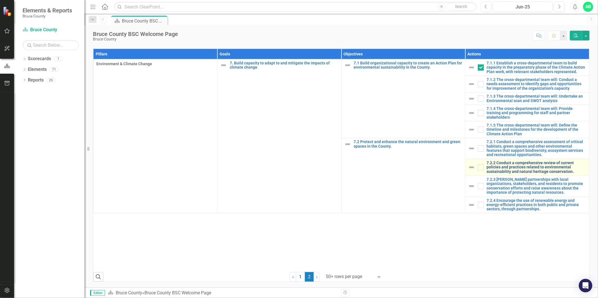
scroll to position [313, 0]
click at [515, 174] on link "7.2.2 Conduct a comprehensive review of current policies and practices related …" at bounding box center [536, 167] width 99 height 13
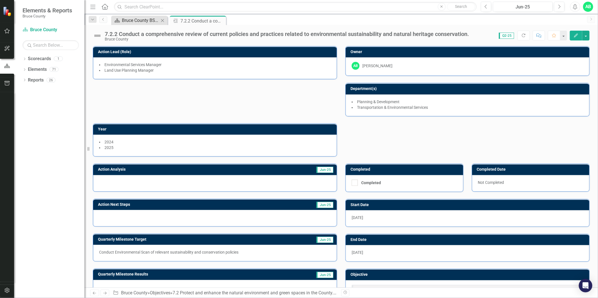
click at [154, 20] on div "Bruce County BSC Welcome Page" at bounding box center [140, 20] width 37 height 7
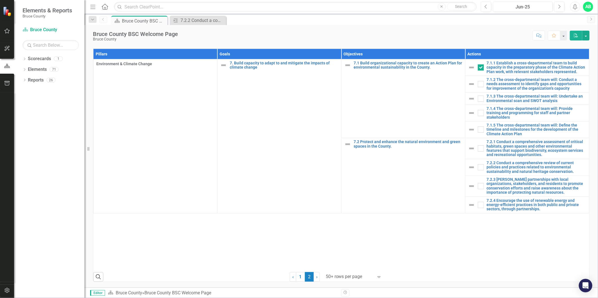
scroll to position [282, 0]
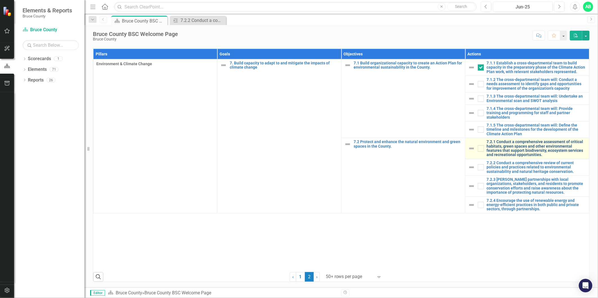
click at [514, 157] on link "7.2.1 Conduct a comprehensive assessment of critical habitats, green spaces and…" at bounding box center [536, 148] width 99 height 17
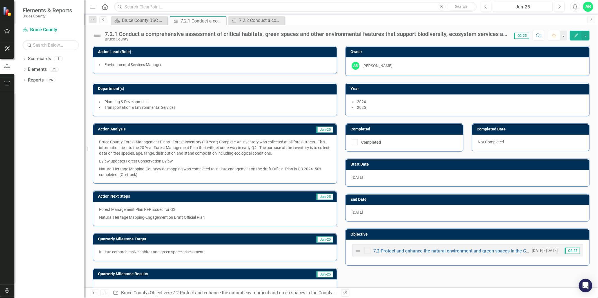
click at [101, 162] on p "Bylaw updates Forest Conservation Bylaw" at bounding box center [215, 161] width 232 height 8
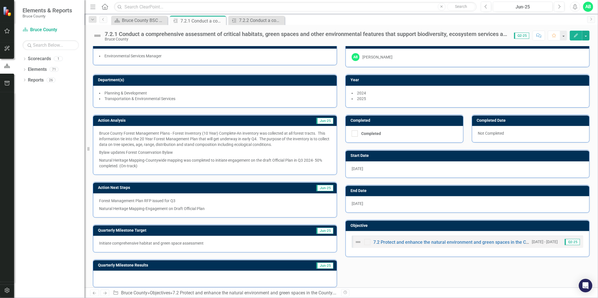
scroll to position [13, 0]
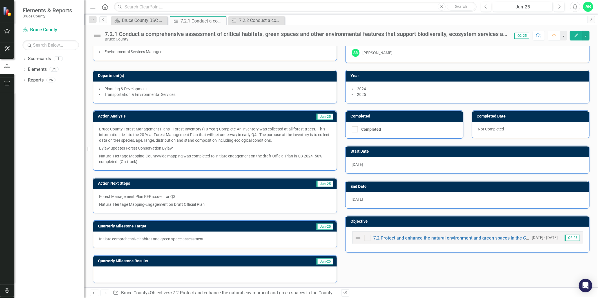
click at [106, 199] on p "Forest Management Plan RFP issued for Q3" at bounding box center [215, 197] width 232 height 7
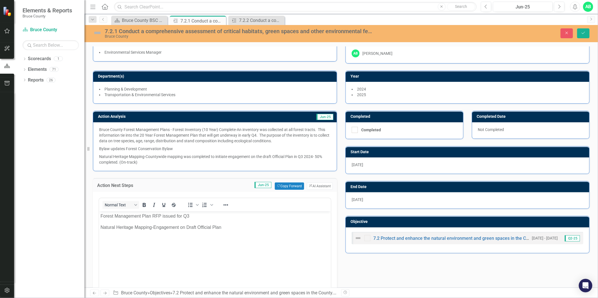
scroll to position [0, 0]
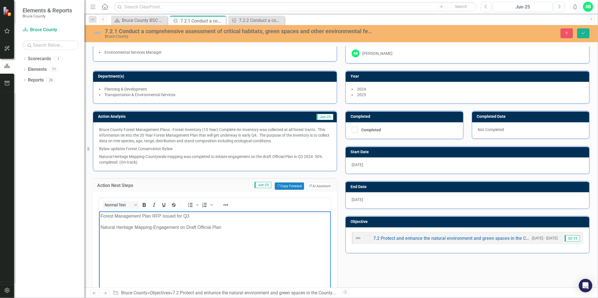
drag, startPoint x: 100, startPoint y: 217, endPoint x: 203, endPoint y: 215, distance: 103.3
click at [203, 215] on p "Forest Management Plan RFP issued for Q3" at bounding box center [214, 216] width 229 height 7
click at [102, 227] on p "Natural Heritage Mapping-Engagement on Draft Official Plan" at bounding box center [214, 227] width 229 height 7
click at [101, 227] on p "Natural Heritage Mapping-Engagement on Draft Official Plan" at bounding box center [214, 227] width 229 height 7
click at [209, 242] on body "Forest Management Plan RFP issued for Q3 Natural Heritage Mapping-Engagement on…" at bounding box center [215, 253] width 232 height 84
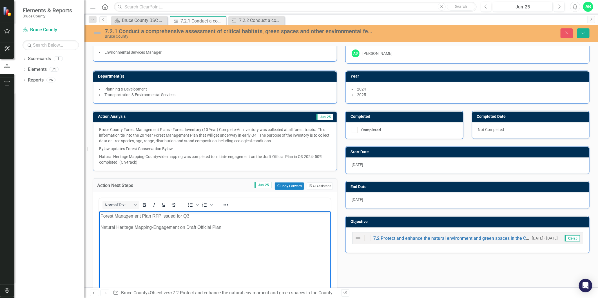
click at [171, 148] on p "Bylaw updates Forest Conservation Bylaw" at bounding box center [215, 149] width 232 height 8
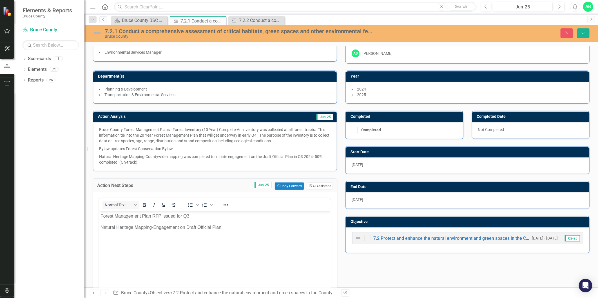
click at [171, 148] on p "Bylaw updates Forest Conservation Bylaw" at bounding box center [215, 149] width 232 height 8
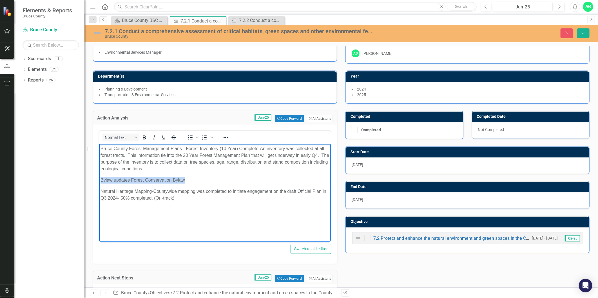
drag, startPoint x: 187, startPoint y: 180, endPoint x: 99, endPoint y: 182, distance: 87.9
click at [99, 182] on body "Bruce County Forest Management Plans - Forest Inventory (10 Year) Complete-An i…" at bounding box center [215, 186] width 232 height 84
click at [100, 190] on p "Natural Heritage Mapping-Countywide mapping was completed to initiate engagemen…" at bounding box center [214, 195] width 229 height 14
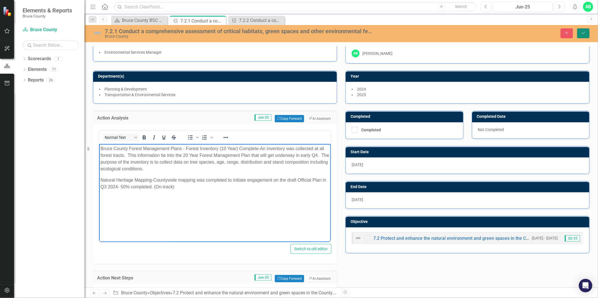
click at [581, 32] on icon "Save" at bounding box center [583, 33] width 5 height 4
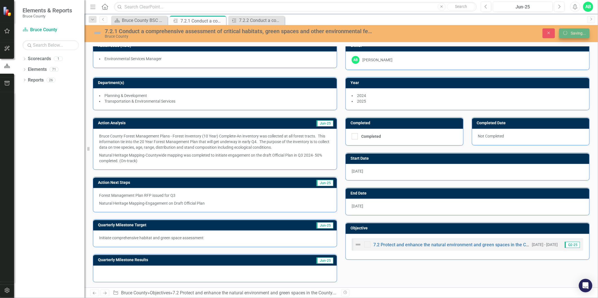
scroll to position [6, 0]
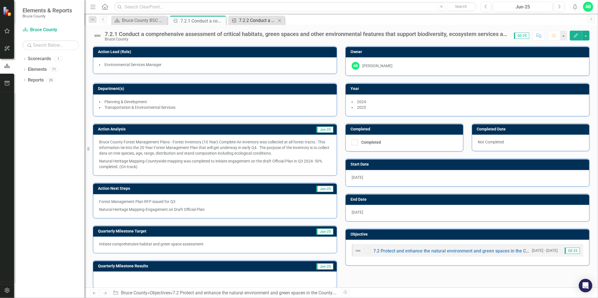
click at [261, 17] on div "7.2.2 Conduct a comprehensive review of current policies and practices related …" at bounding box center [257, 20] width 37 height 7
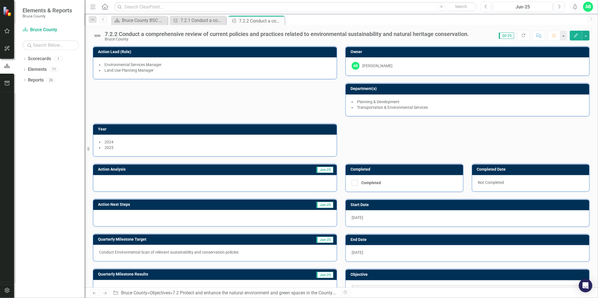
click at [111, 183] on div at bounding box center [215, 183] width 244 height 16
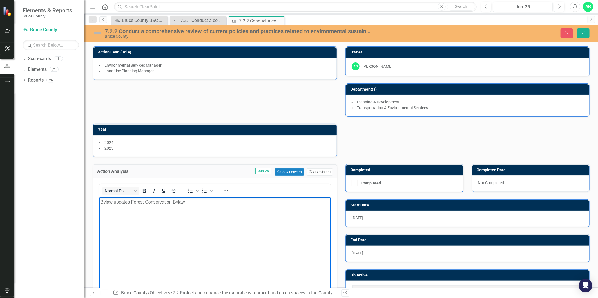
click at [131, 201] on p "Bylaw updates Forest Conservation Bylaw" at bounding box center [214, 202] width 229 height 7
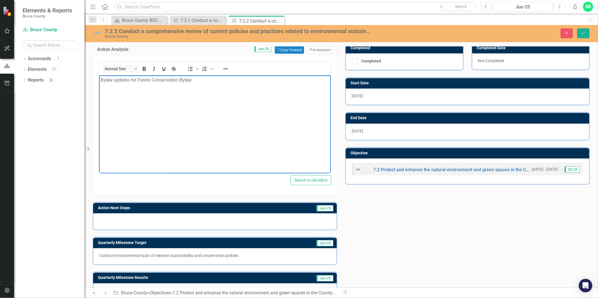
scroll to position [139, 0]
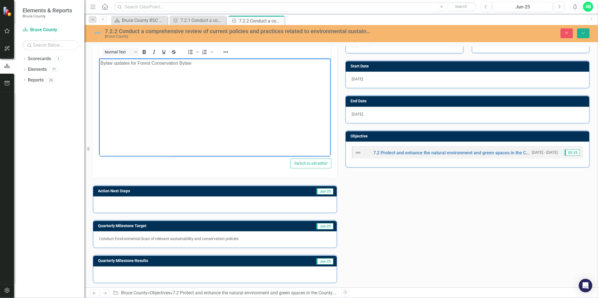
click at [137, 203] on div at bounding box center [215, 205] width 244 height 16
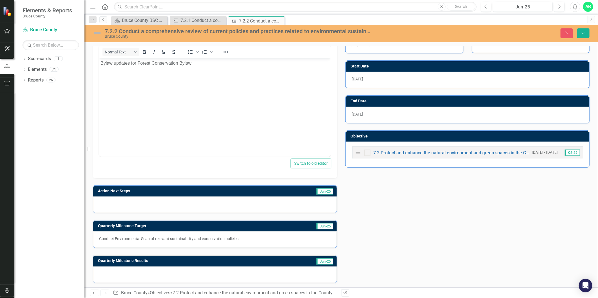
click at [137, 203] on div at bounding box center [215, 205] width 244 height 16
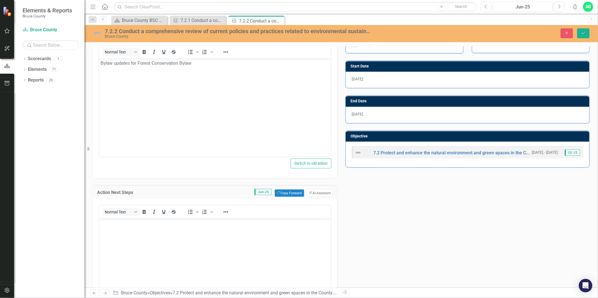
scroll to position [0, 0]
click at [121, 225] on p "Rich Text Area. Press ALT-0 for help." at bounding box center [214, 223] width 229 height 7
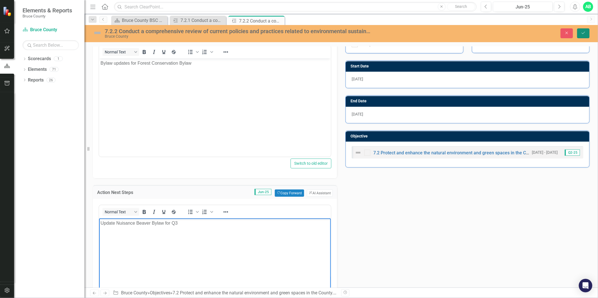
click at [586, 30] on button "Save" at bounding box center [583, 33] width 12 height 10
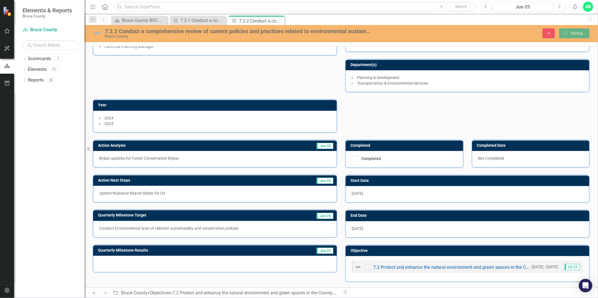
scroll to position [24, 0]
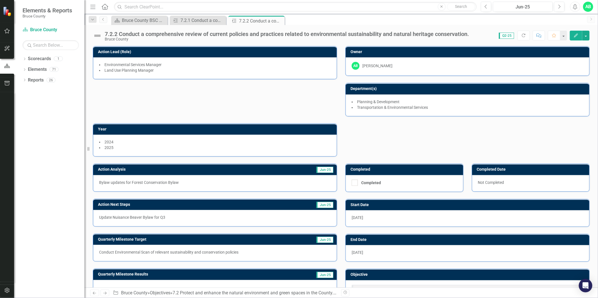
click at [177, 189] on div "Bylaw updates for Forest Conservation Bylaw" at bounding box center [215, 183] width 244 height 16
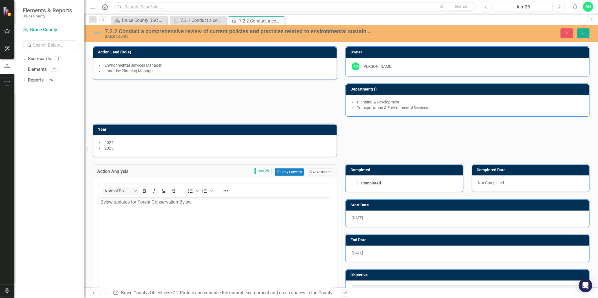
scroll to position [0, 0]
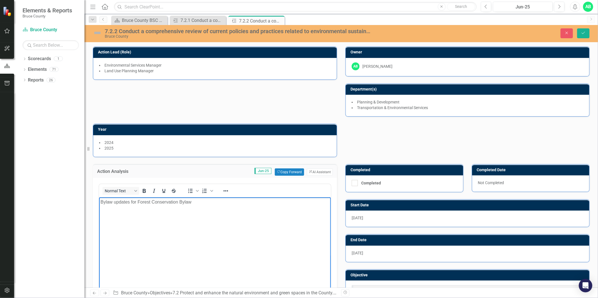
click at [207, 200] on p "Bylaw updates for Forest Conservation Bylaw" at bounding box center [214, 202] width 229 height 7
paste body "Rich Text Area. Press ALT-0 for help."
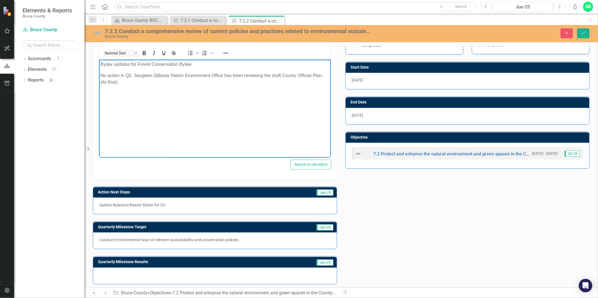
scroll to position [139, 0]
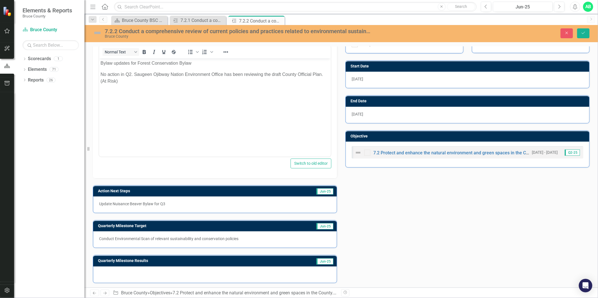
click at [181, 204] on p "Update Nuisance Beaver Bylaw for Q3" at bounding box center [215, 204] width 232 height 6
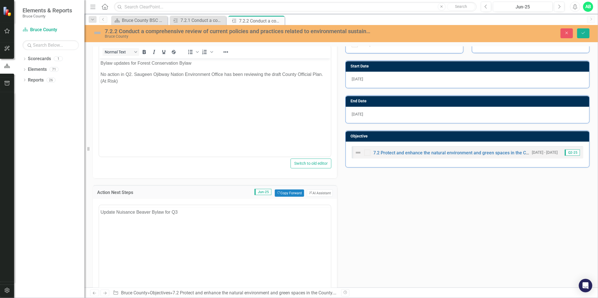
scroll to position [0, 0]
click at [117, 240] on body "Update Nuisance Beaver Bylaw for Q3" at bounding box center [215, 260] width 232 height 84
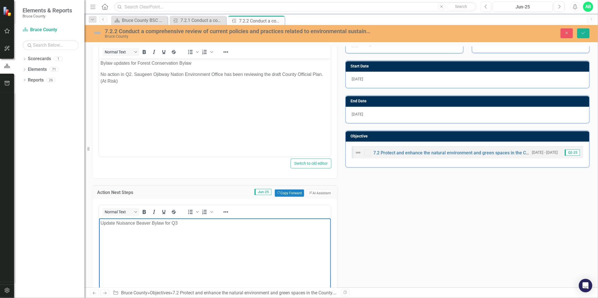
click at [180, 224] on p "Update Nuisance Beaver Bylaw for Q3" at bounding box center [214, 223] width 229 height 7
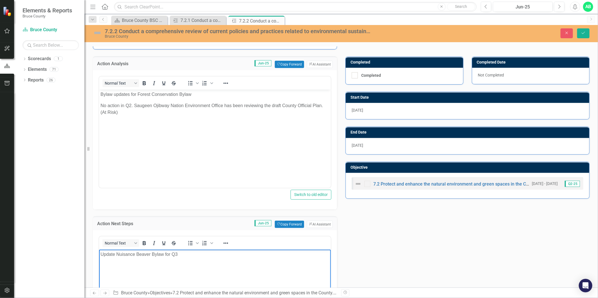
scroll to position [139, 0]
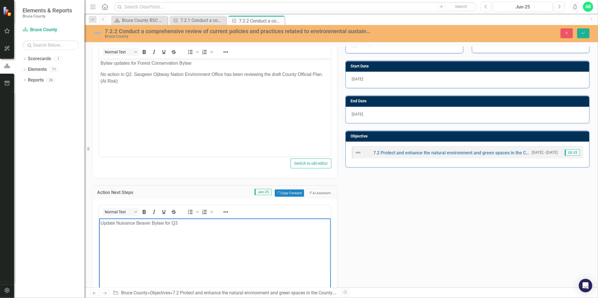
click at [110, 235] on p "Rich Text Area. Press ALT-0 for help." at bounding box center [214, 234] width 229 height 7
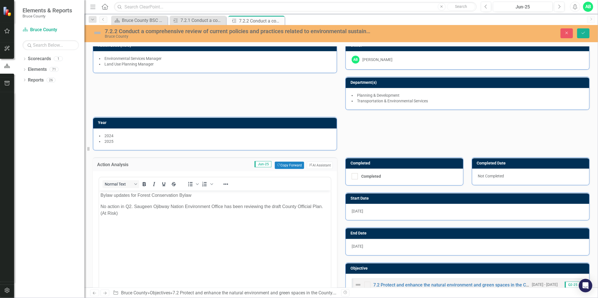
scroll to position [0, 0]
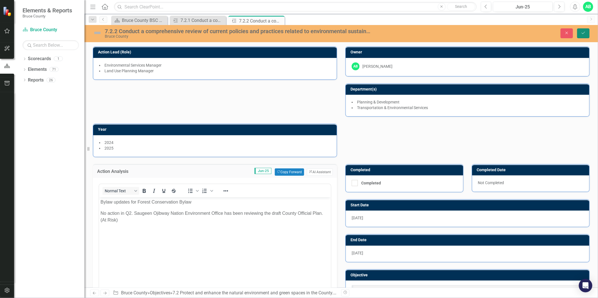
click at [583, 34] on icon "submit" at bounding box center [583, 33] width 3 height 2
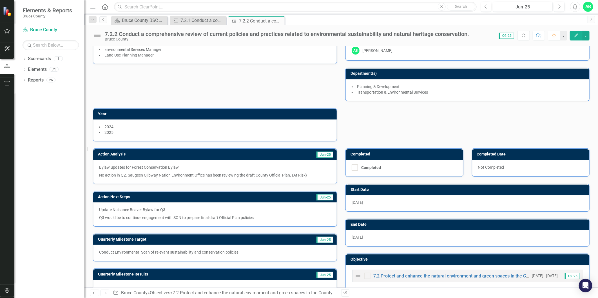
scroll to position [29, 0]
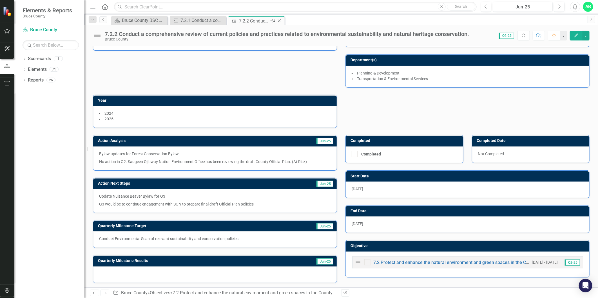
click at [279, 21] on icon at bounding box center [279, 20] width 3 height 3
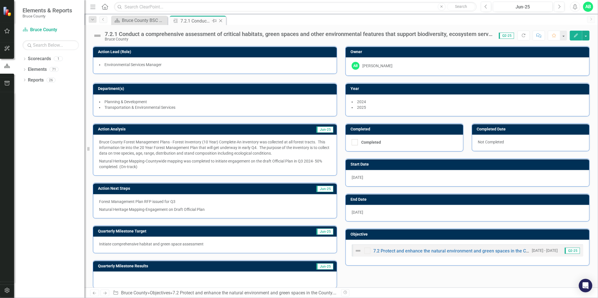
click at [220, 21] on icon at bounding box center [220, 20] width 3 height 3
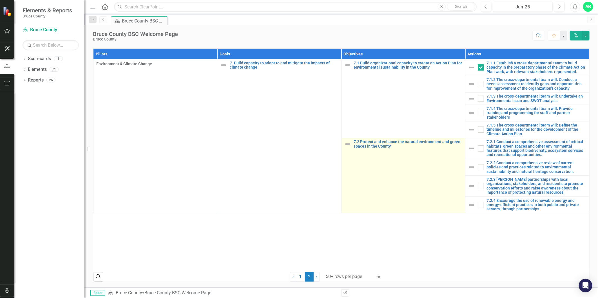
scroll to position [282, 0]
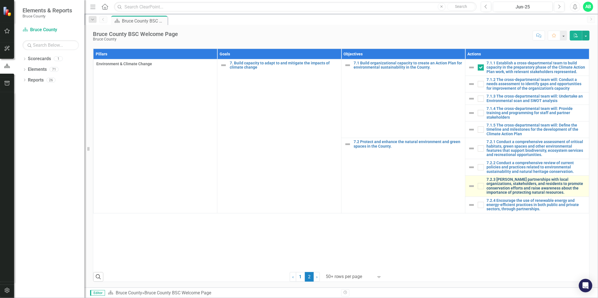
click at [513, 195] on link "7.2.3 [PERSON_NAME] partnerships with local organizations, stakeholders, and re…" at bounding box center [536, 186] width 99 height 17
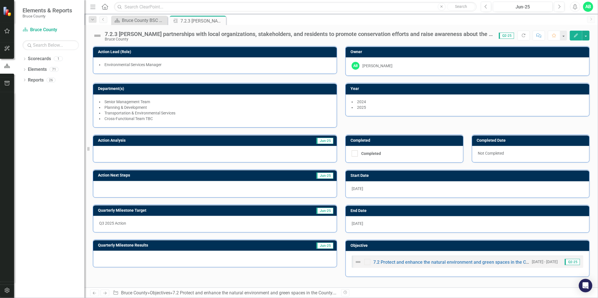
click at [106, 150] on div at bounding box center [215, 154] width 244 height 16
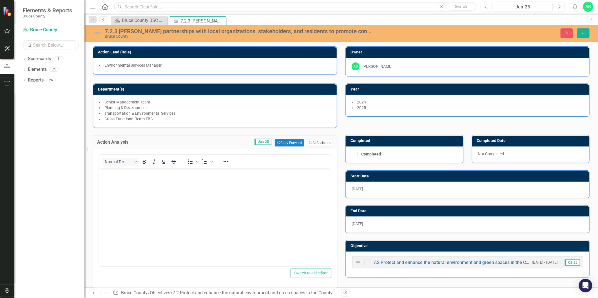
click at [110, 179] on body "Rich Text Area. Press ALT-0 for help." at bounding box center [215, 210] width 232 height 84
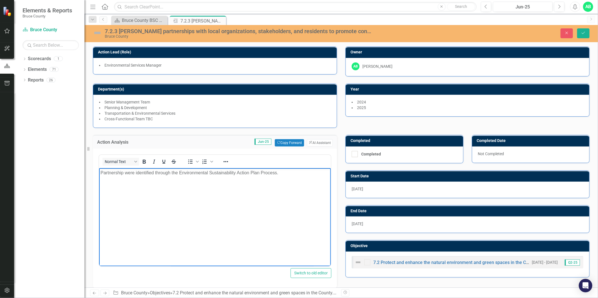
click at [122, 171] on p "Partnership were identified through the Environmental Sustainability Action Pla…" at bounding box center [214, 173] width 229 height 7
click at [142, 193] on body "Partnerships were identified through the Environmental Sustainability Action Pl…" at bounding box center [215, 210] width 232 height 84
click at [288, 173] on p "Partnerships were identified through the Environmental Sustainability Action Pl…" at bounding box center [214, 173] width 229 height 7
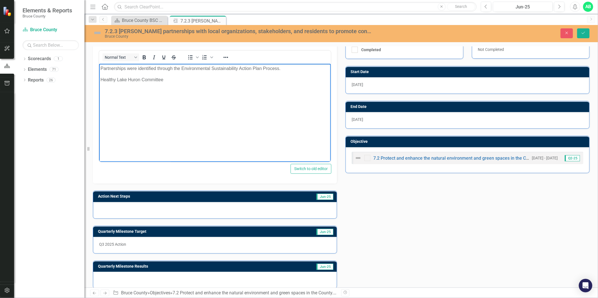
scroll to position [110, 0]
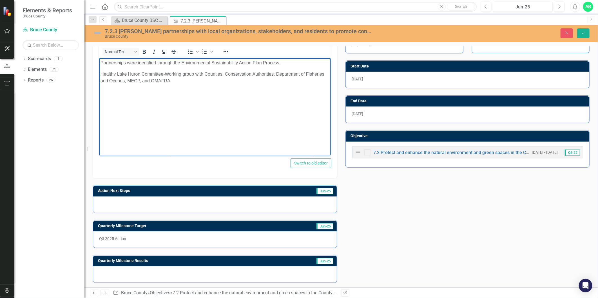
click at [101, 74] on p "Healthy Lake Huron Committee-Working group with Counties, Conservation Authorit…" at bounding box center [214, 78] width 229 height 14
click at [128, 75] on p "Collaboration Healthy Lake Huron Committee-Working group with Counties, Conserv…" at bounding box center [214, 78] width 229 height 14
click at [209, 110] on body "Partnerships were identified through the Environmental Sustainability Action Pl…" at bounding box center [215, 100] width 232 height 84
click at [232, 85] on body "Partnerships were identified through the Environmental Sustainability Action Pl…" at bounding box center [215, 100] width 232 height 84
click at [117, 200] on div at bounding box center [215, 205] width 244 height 16
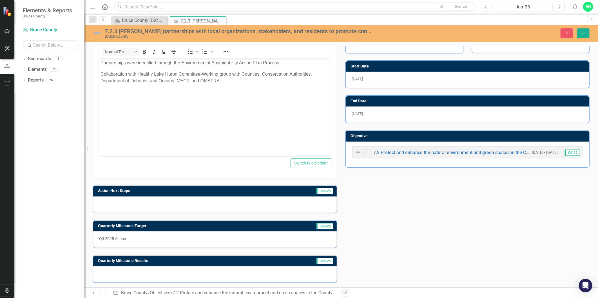
click at [117, 200] on div at bounding box center [215, 205] width 244 height 16
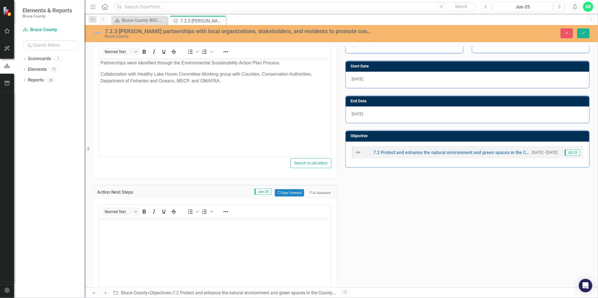
scroll to position [0, 0]
click at [116, 224] on p "Rich Text Area. Press ALT-0 for help." at bounding box center [214, 223] width 229 height 7
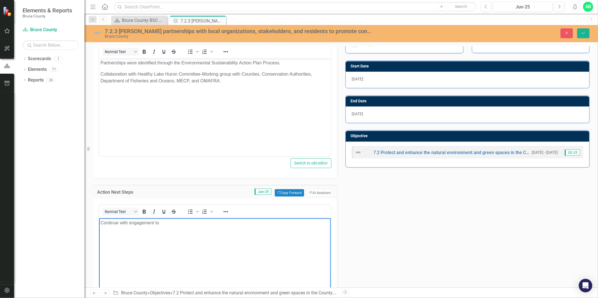
click at [166, 224] on p "Continue with engagement to" at bounding box center [214, 223] width 229 height 7
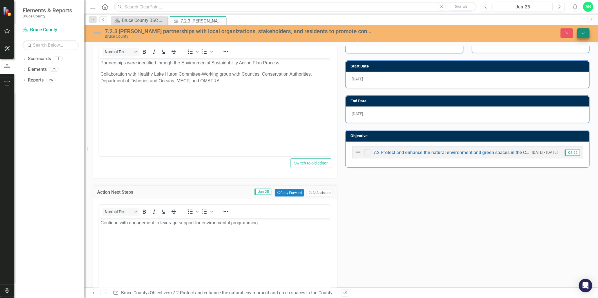
click at [585, 34] on icon "Save" at bounding box center [583, 33] width 5 height 4
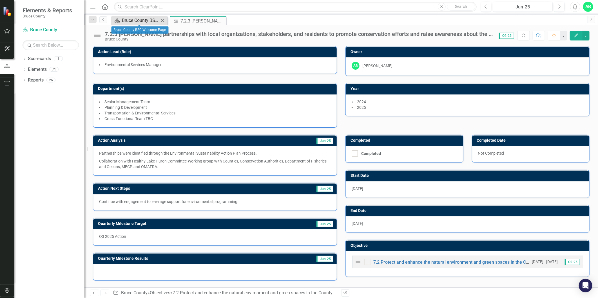
click at [130, 22] on div "Bruce County BSC Welcome Page" at bounding box center [140, 20] width 37 height 7
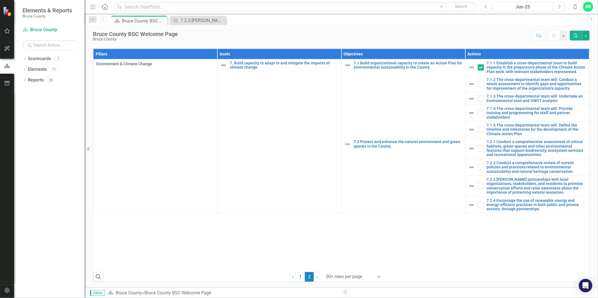
scroll to position [282, 0]
click at [509, 91] on link "7.1.2 The cross-departmental team will: Conduct a needs assessment to identify …" at bounding box center [536, 84] width 99 height 13
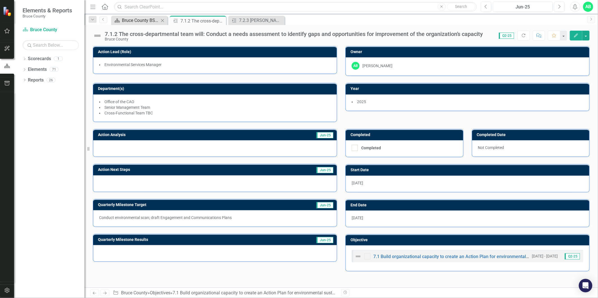
click at [133, 20] on div "Bruce County BSC Welcome Page" at bounding box center [140, 20] width 37 height 7
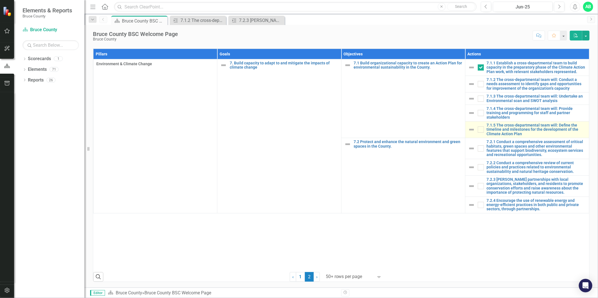
scroll to position [250, 0]
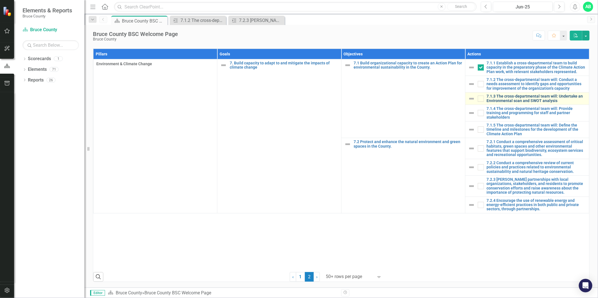
click at [510, 103] on link "7.1.3 The cross-departmental team will: Undertake an Environmental scan and SWO…" at bounding box center [536, 98] width 99 height 9
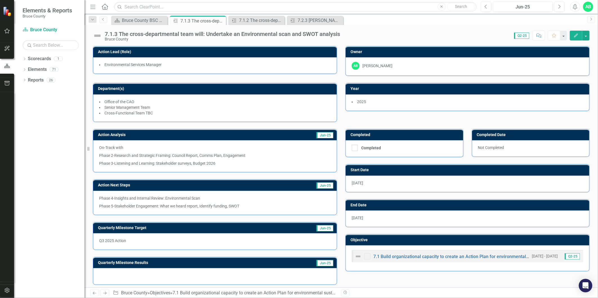
scroll to position [2, 0]
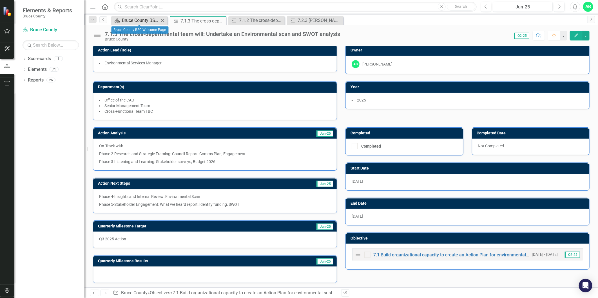
click at [146, 18] on div "Bruce County BSC Welcome Page" at bounding box center [140, 20] width 37 height 7
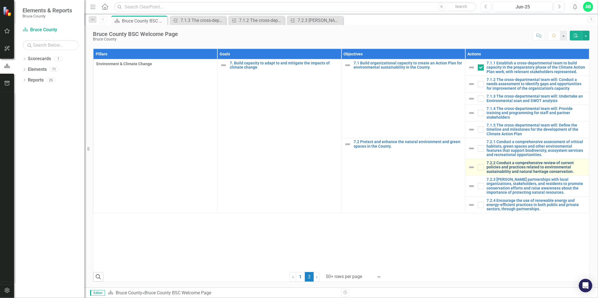
scroll to position [282, 0]
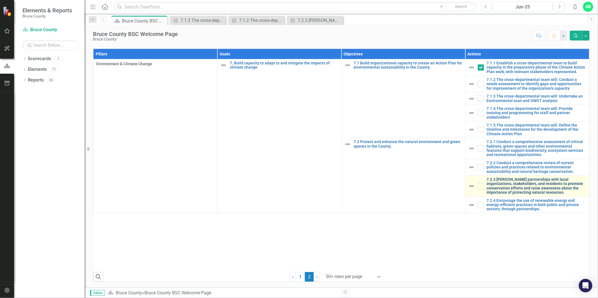
click at [511, 195] on link "7.2.3 [PERSON_NAME] partnerships with local organizations, stakeholders, and re…" at bounding box center [536, 186] width 99 height 17
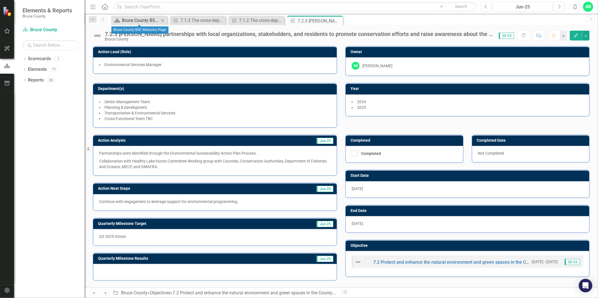
click at [140, 22] on div "Bruce County BSC Welcome Page" at bounding box center [140, 20] width 37 height 7
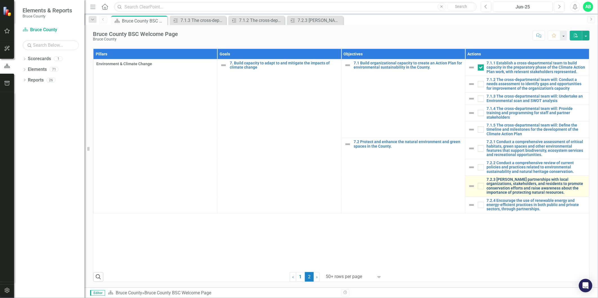
scroll to position [282, 0]
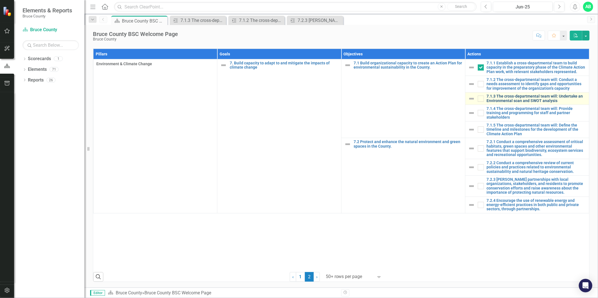
click at [503, 103] on link "7.1.3 The cross-departmental team will: Undertake an Environmental scan and SWO…" at bounding box center [536, 98] width 99 height 9
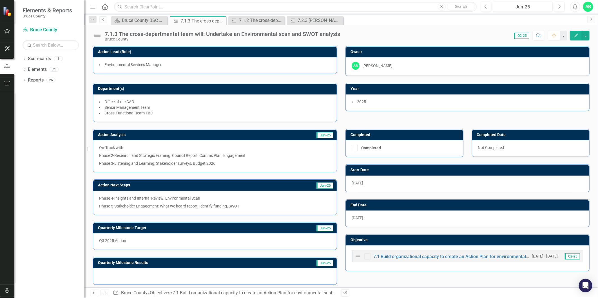
scroll to position [2, 0]
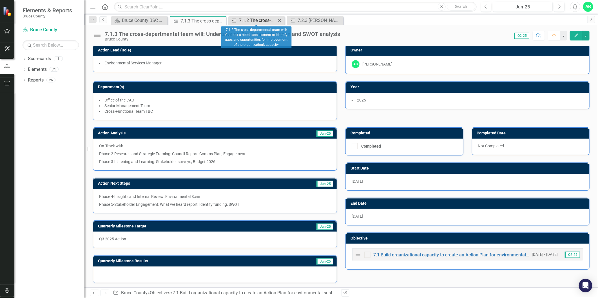
click at [257, 21] on div "7.1.2 The cross-departmental team will: Conduct a needs assessment to identify …" at bounding box center [257, 20] width 37 height 7
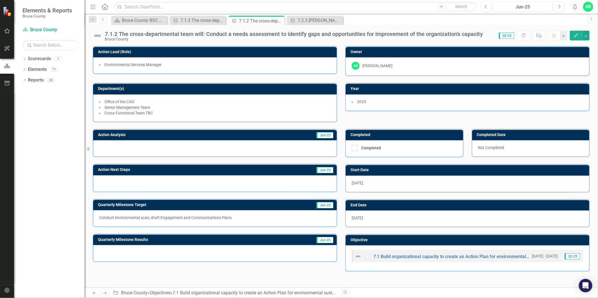
click at [150, 147] on div at bounding box center [215, 148] width 244 height 16
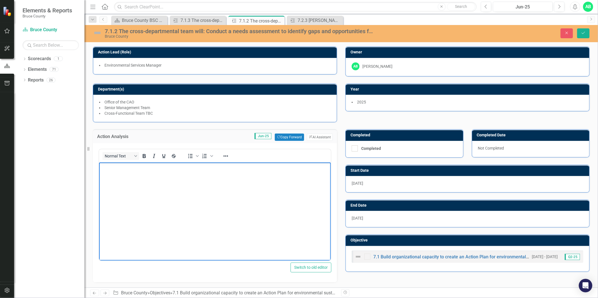
click at [131, 175] on body "Rich Text Area. Press ALT-0 for help." at bounding box center [215, 205] width 232 height 84
click at [133, 18] on div "Bruce County BSC Welcome Page" at bounding box center [140, 20] width 37 height 7
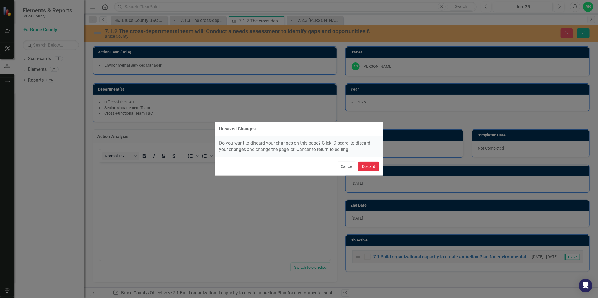
click at [371, 168] on button "Discard" at bounding box center [368, 167] width 21 height 10
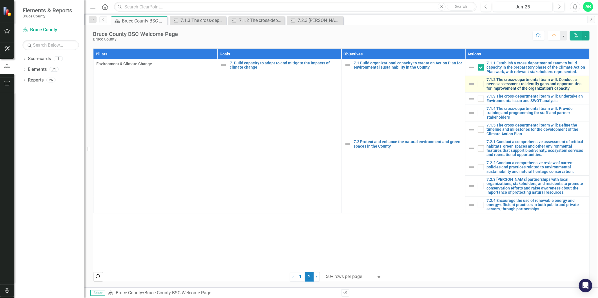
scroll to position [282, 0]
click at [523, 91] on link "7.1.2 The cross-departmental team will: Conduct a needs assessment to identify …" at bounding box center [536, 84] width 99 height 13
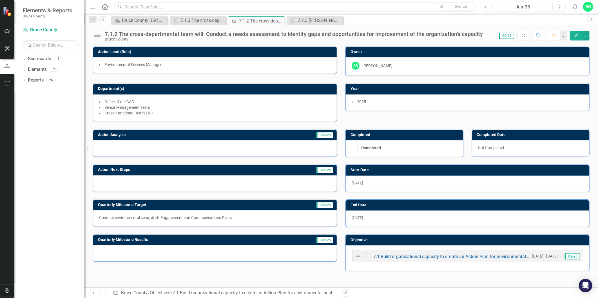
click at [125, 144] on div at bounding box center [215, 148] width 244 height 16
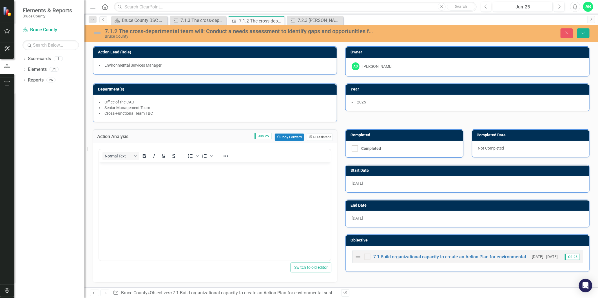
click at [115, 170] on p "Rich Text Area. Press ALT-0 for help." at bounding box center [214, 167] width 229 height 7
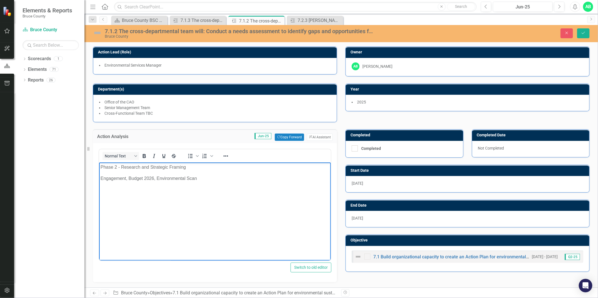
click at [100, 178] on body "Phase 2 - Research and Strategic Framing Engagement, Budget 2026, Environmental…" at bounding box center [215, 205] width 232 height 84
click at [291, 166] on p "Phase 2 - Research and Strategic Framing - Engagement, Budget 2026, Environment…" at bounding box center [214, 167] width 229 height 7
click at [190, 167] on p "Phase 2 - Research and Strategic Framing - Engagement, Budget 2026, Environment…" at bounding box center [214, 167] width 229 height 7
click at [194, 166] on p "Phase 2 - Research and Strategic Framing -" at bounding box center [214, 167] width 229 height 7
click at [103, 179] on p "Pase 3 - Listen and Learn - Engagement, Budget 2026, Environmental Scan" at bounding box center [214, 178] width 229 height 7
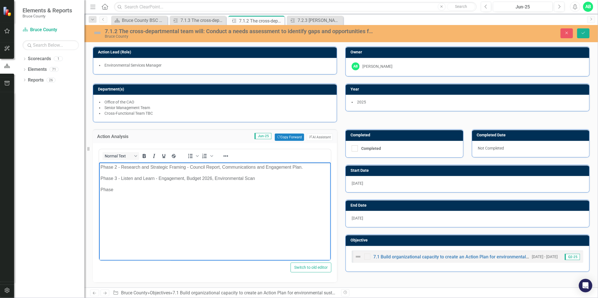
click at [122, 195] on body "Phase 2 - Research and Strategic Framing - Council Report, Communications and E…" at bounding box center [215, 205] width 232 height 84
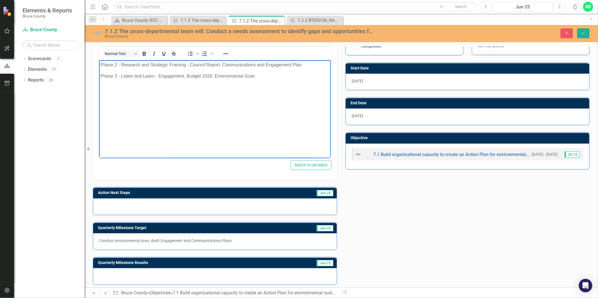
scroll to position [105, 0]
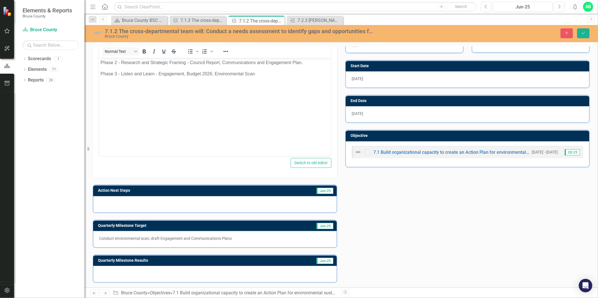
click at [164, 199] on div at bounding box center [215, 205] width 244 height 16
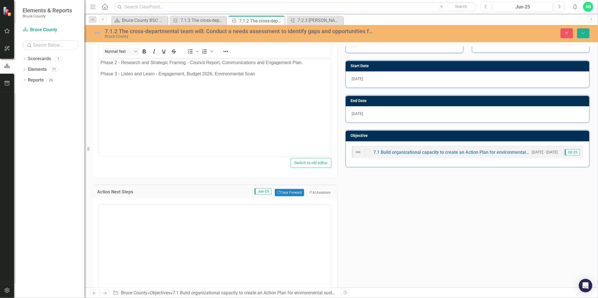
scroll to position [0, 0]
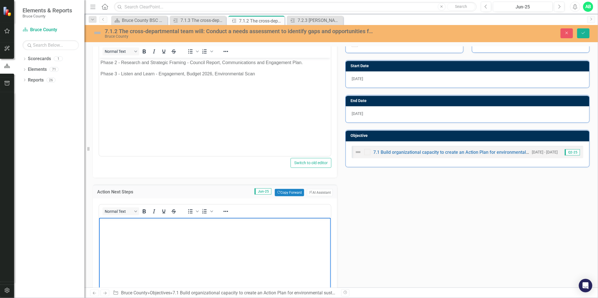
click at [129, 232] on body "Rich Text Area. Press ALT-0 for help." at bounding box center [215, 260] width 232 height 84
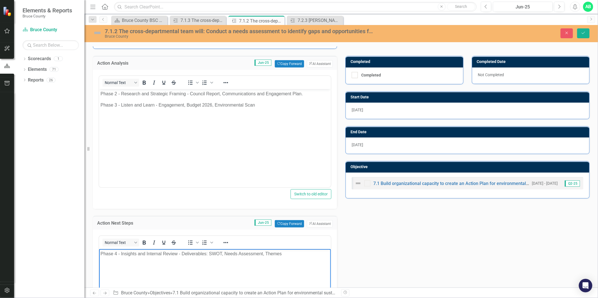
click at [297, 252] on p "Phase 4 - Insights and Internal Review - Deliverables: SWOT, Needs Assessment, …" at bounding box center [214, 254] width 229 height 7
click at [258, 266] on p "Phase 5 - Stakeholder Engagement and Validation - Deliverables: Draft What we H…" at bounding box center [214, 265] width 229 height 7
click at [243, 266] on p "Phase 5 - Stakeholder Engagement and Validation - Deliverables: Draft What We H…" at bounding box center [214, 265] width 229 height 7
click at [291, 264] on p "Phase 5 - Stakeholder Engagement and Validation - Deliverables: Draft "What We …" at bounding box center [214, 265] width 229 height 7
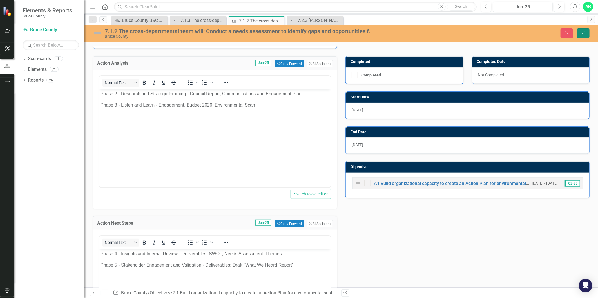
click at [583, 35] on button "Save" at bounding box center [583, 33] width 12 height 10
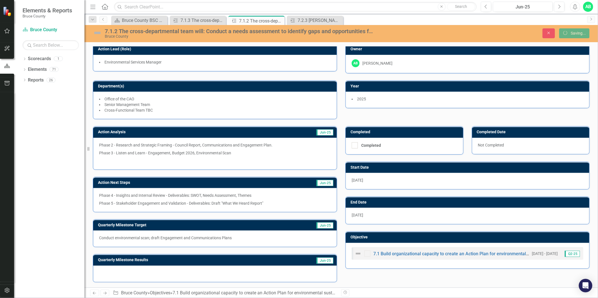
scroll to position [2, 0]
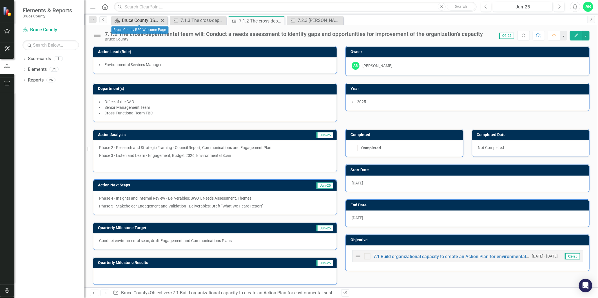
click at [143, 17] on div "Bruce County BSC Welcome Page" at bounding box center [140, 20] width 37 height 7
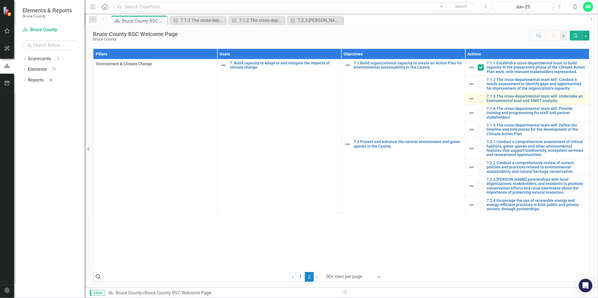
scroll to position [250, 0]
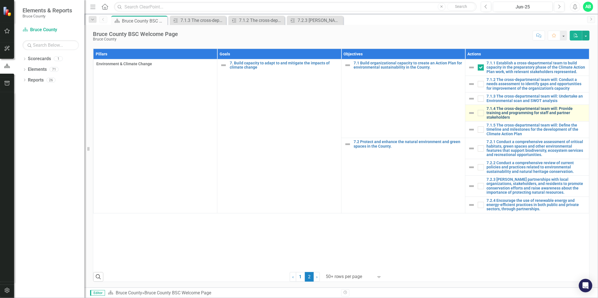
click at [492, 120] on link "7.1.4 The cross-departmental team will: Provide training and programming for st…" at bounding box center [536, 113] width 99 height 13
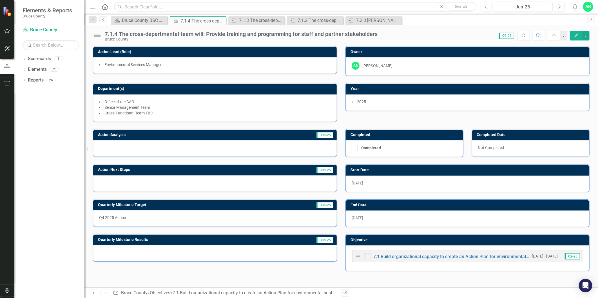
click at [109, 148] on div at bounding box center [215, 148] width 244 height 16
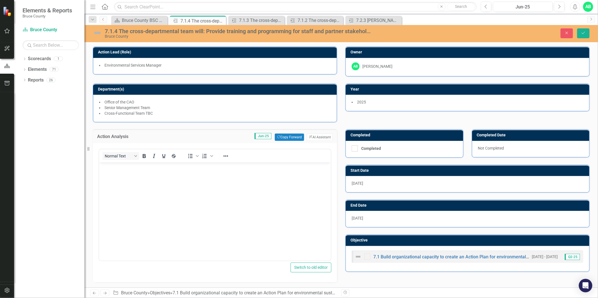
click at [115, 171] on p "Rich Text Area. Press ALT-0 for help." at bounding box center [214, 167] width 229 height 7
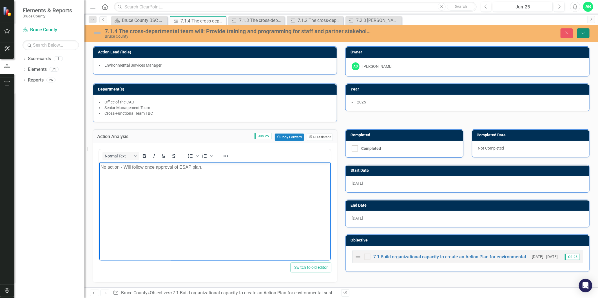
click at [588, 35] on button "Save" at bounding box center [583, 33] width 12 height 10
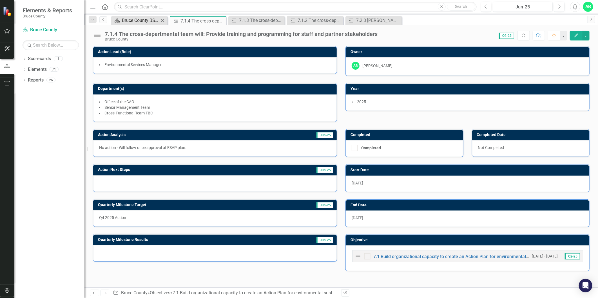
click at [139, 21] on div "Bruce County BSC Welcome Page" at bounding box center [140, 20] width 37 height 7
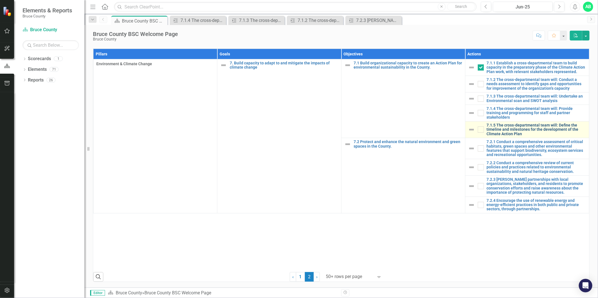
scroll to position [282, 0]
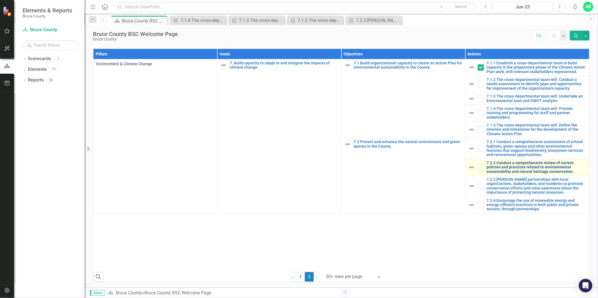
click at [507, 174] on link "7.2.2 Conduct a comprehensive review of current policies and practices related …" at bounding box center [536, 167] width 99 height 13
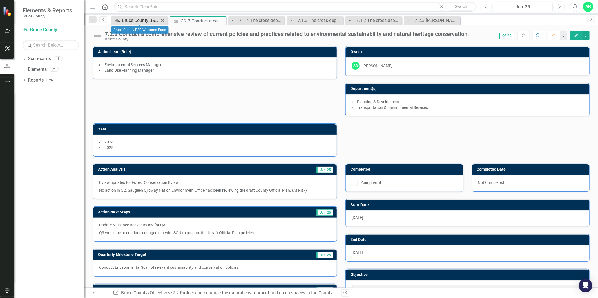
click at [151, 20] on div "Bruce County BSC Welcome Page" at bounding box center [140, 20] width 37 height 7
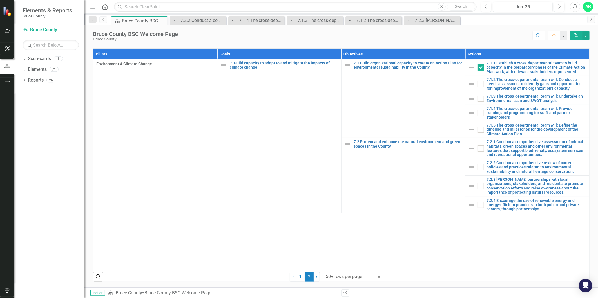
scroll to position [349, 0]
click at [297, 277] on link "1" at bounding box center [300, 278] width 9 height 10
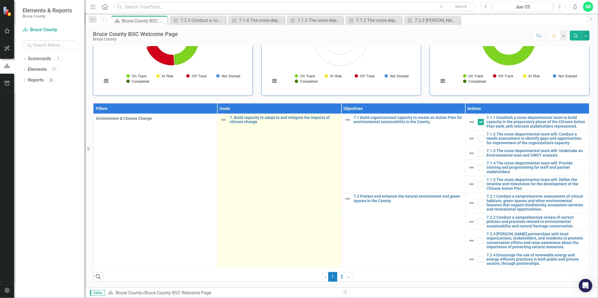
scroll to position [298, 0]
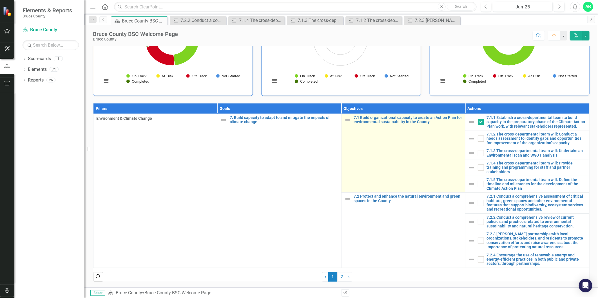
checkbox input "false"
checkbox input "true"
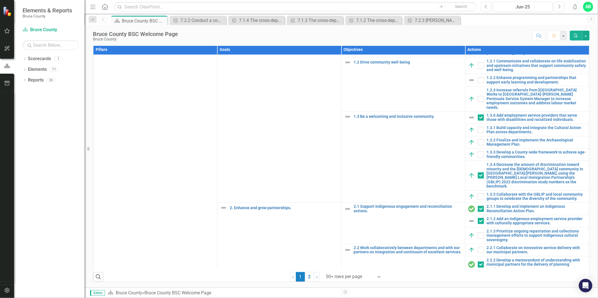
scroll to position [0, 0]
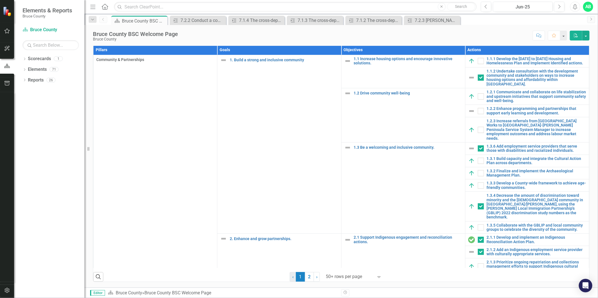
click at [292, 276] on span "‹" at bounding box center [292, 277] width 1 height 5
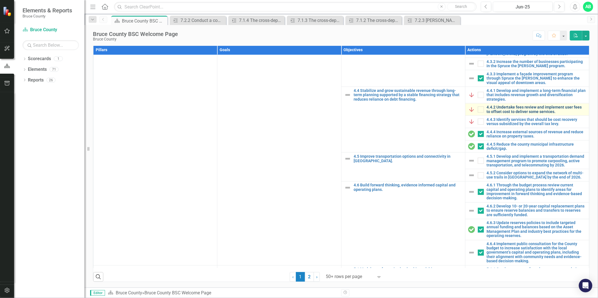
scroll to position [563, 0]
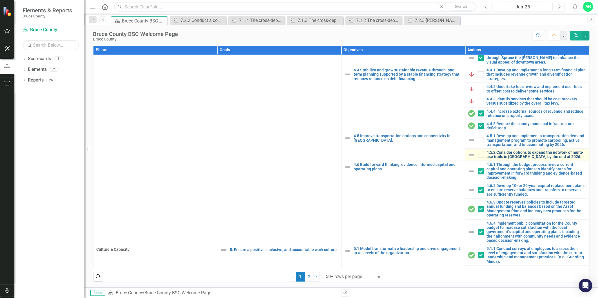
click at [520, 151] on link "4.5.2 Consider options to expand the network of multi-use trails in [GEOGRAPHIC…" at bounding box center [536, 155] width 99 height 9
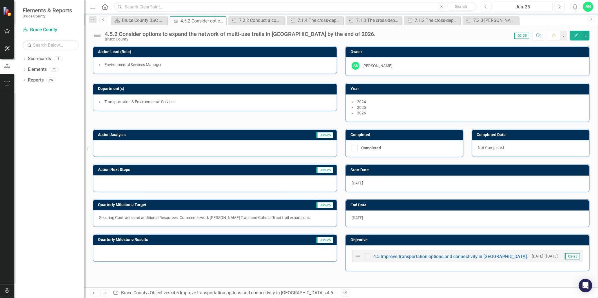
click at [116, 145] on div at bounding box center [215, 148] width 244 height 16
click at [105, 145] on div at bounding box center [215, 148] width 244 height 16
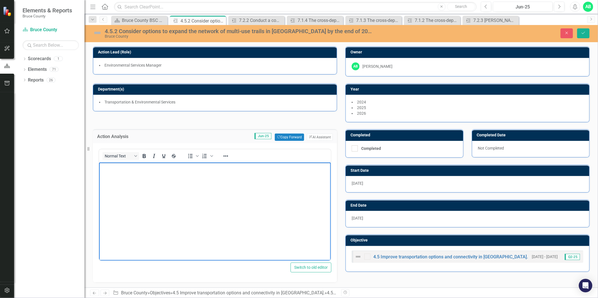
click at [110, 170] on p "Rich Text Area. Press ALT-0 for help." at bounding box center [214, 167] width 229 height 7
click at [176, 168] on p "Trails Master Plan Implementation" at bounding box center [214, 167] width 229 height 7
click at [159, 178] on p "Culross Tract Concession 12 (Trail improvements and lake access)" at bounding box center [214, 178] width 229 height 7
click at [238, 178] on p "Culross Tract Concession 12 (Trail improvements and lake access)" at bounding box center [214, 178] width 229 height 7
click at [198, 189] on p "Lindsay Tract Phase 2 (Trail Improvements) On-Track" at bounding box center [214, 190] width 229 height 7
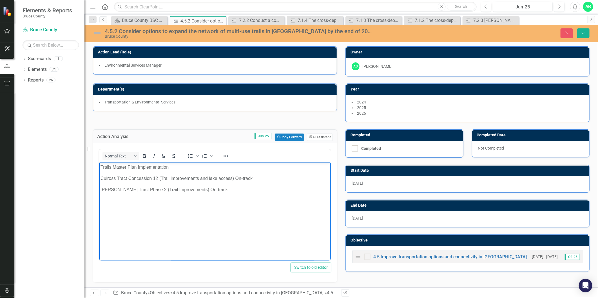
scroll to position [94, 0]
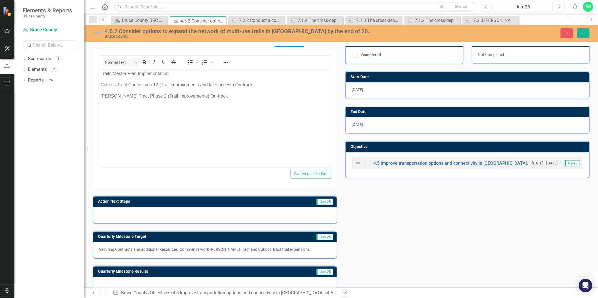
click at [167, 218] on div at bounding box center [215, 215] width 244 height 16
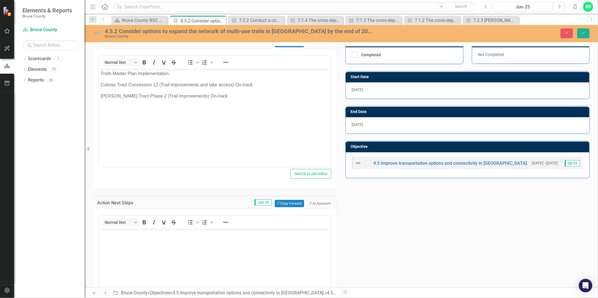
scroll to position [0, 0]
click at [124, 241] on body "Rich Text Area. Press ALT-0 for help." at bounding box center [215, 271] width 232 height 84
click at [238, 233] on p "Continue with trail development projects at Culross Tract and" at bounding box center [214, 234] width 229 height 7
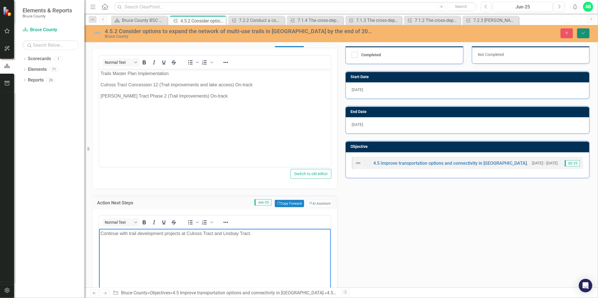
click at [586, 31] on icon "Save" at bounding box center [583, 33] width 5 height 4
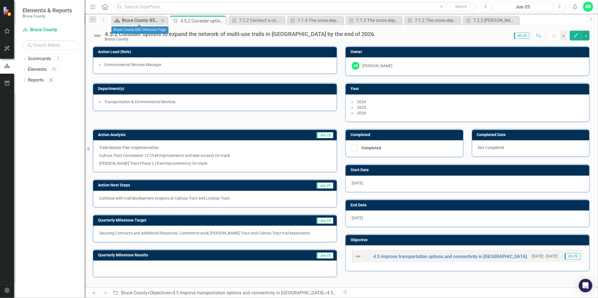
click at [122, 21] on div "Bruce County BSC Welcome Page" at bounding box center [140, 20] width 37 height 7
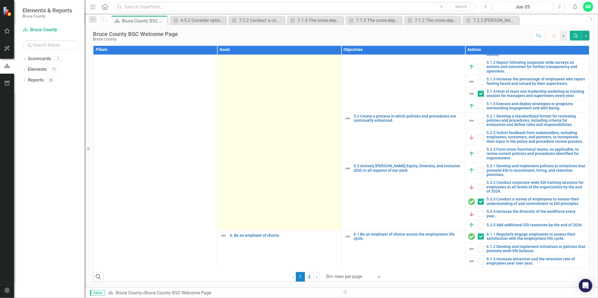
scroll to position [353, 0]
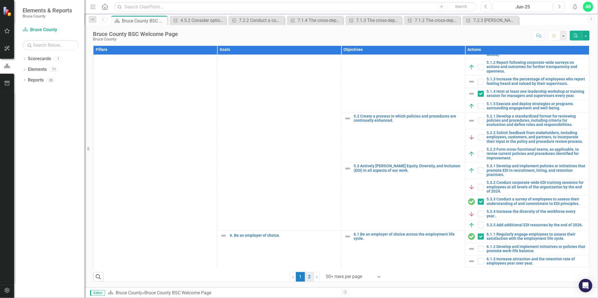
click at [307, 280] on link "2" at bounding box center [309, 278] width 9 height 10
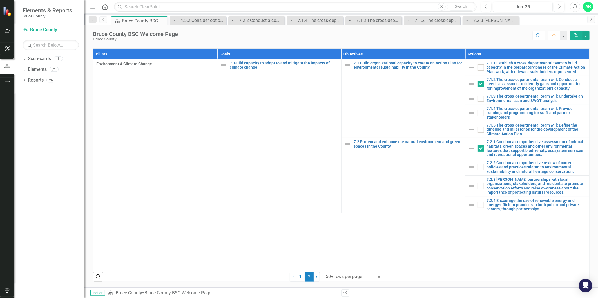
scroll to position [349, 0]
checkbox input "true"
checkbox input "false"
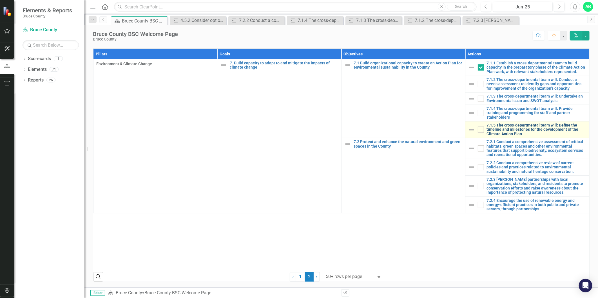
click at [499, 130] on link "7.1.5 The cross-departmental team will: Define the timeline and milestones for …" at bounding box center [536, 129] width 99 height 13
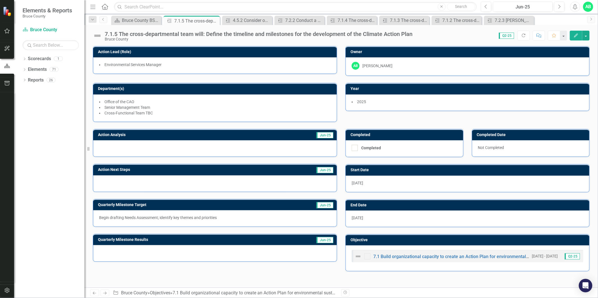
click at [123, 148] on div at bounding box center [215, 148] width 244 height 16
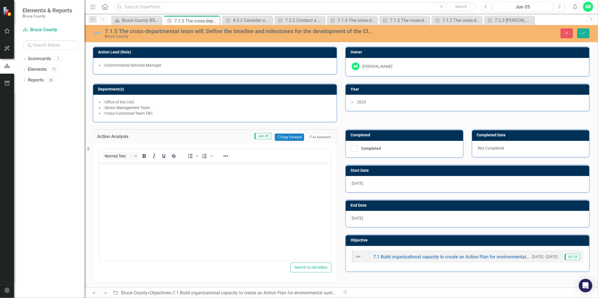
click at [122, 168] on p "Rich Text Area. Press ALT-0 for help." at bounding box center [214, 167] width 229 height 7
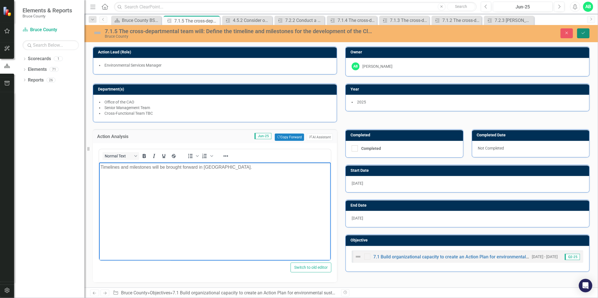
click at [581, 34] on icon "Save" at bounding box center [583, 33] width 5 height 4
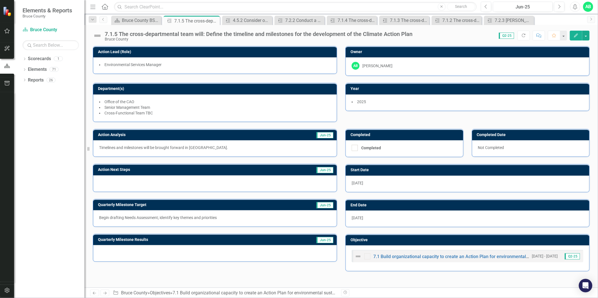
click at [175, 148] on p "Timelines and milestones will be brought forward in Q4." at bounding box center [215, 148] width 232 height 6
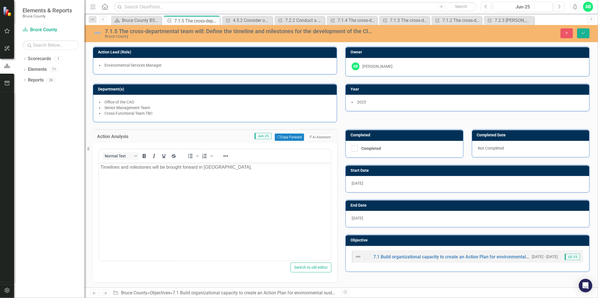
click at [197, 167] on p "Timelines and milestones will be brought forward in Q4." at bounding box center [214, 167] width 229 height 7
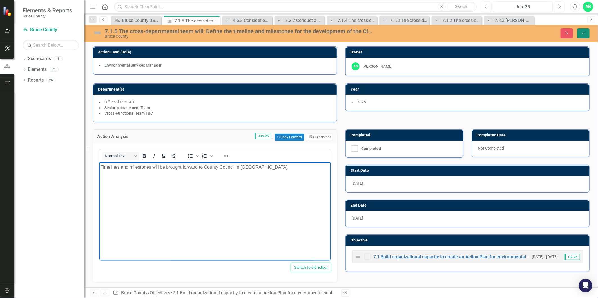
click at [582, 34] on icon "Save" at bounding box center [583, 33] width 5 height 4
